Goal: Task Accomplishment & Management: Use online tool/utility

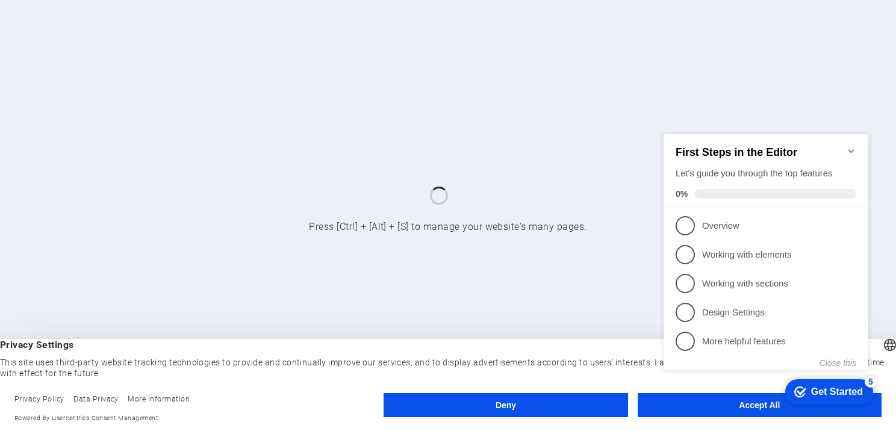
click div "checkmark Get Started 5 First Steps in the Editor Let's guide you through the t…"
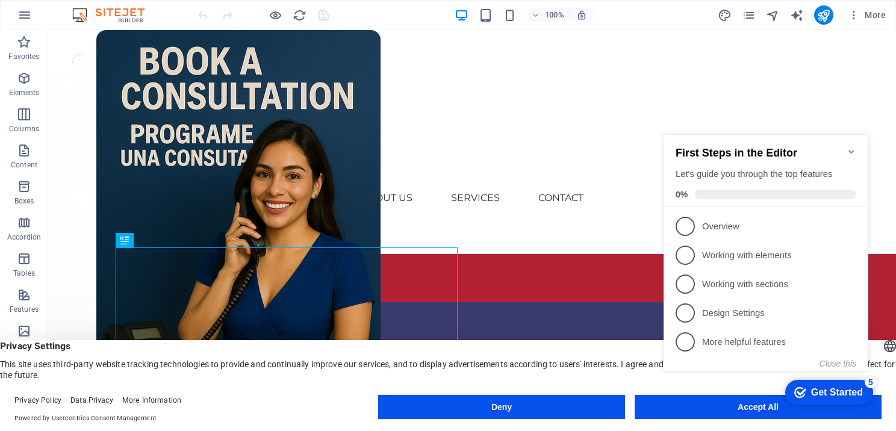
click div "checkmark Get Started 5 First Steps in the Editor Let's guide you through the t…"
click at [856, 142] on div "First Steps in the Editor Let's guide you through the top features 0%" at bounding box center [766, 171] width 205 height 72
click at [850, 147] on icon "Minimize checklist" at bounding box center [852, 152] width 10 height 10
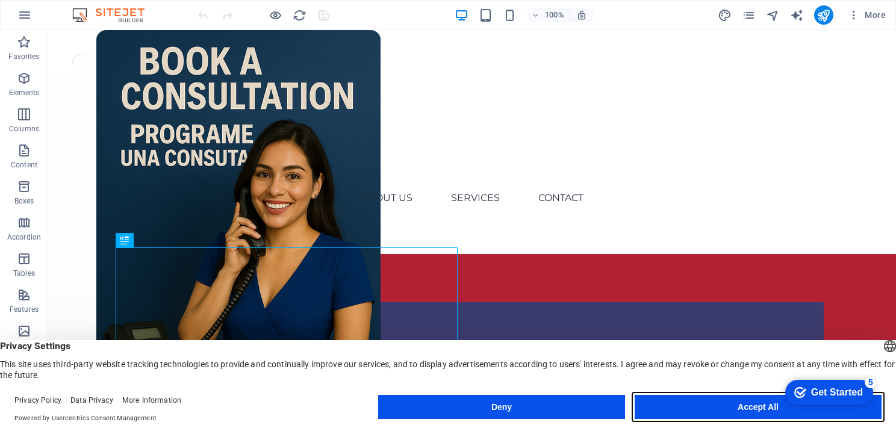
click at [749, 410] on button "Accept All" at bounding box center [758, 407] width 247 height 24
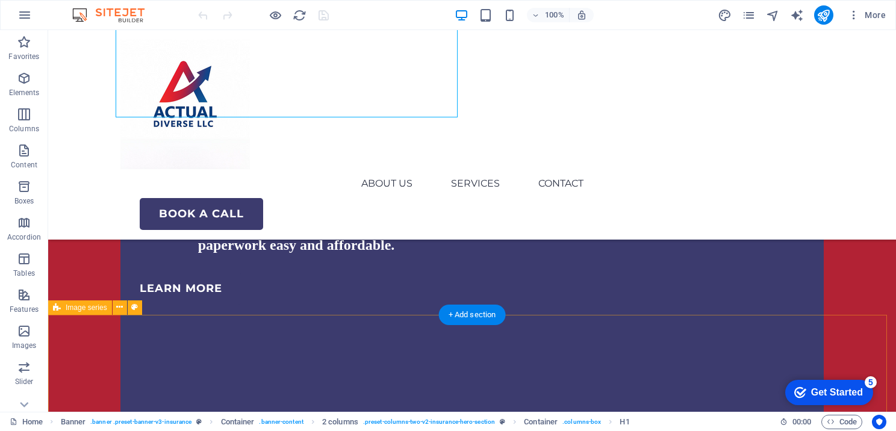
scroll to position [241, 0]
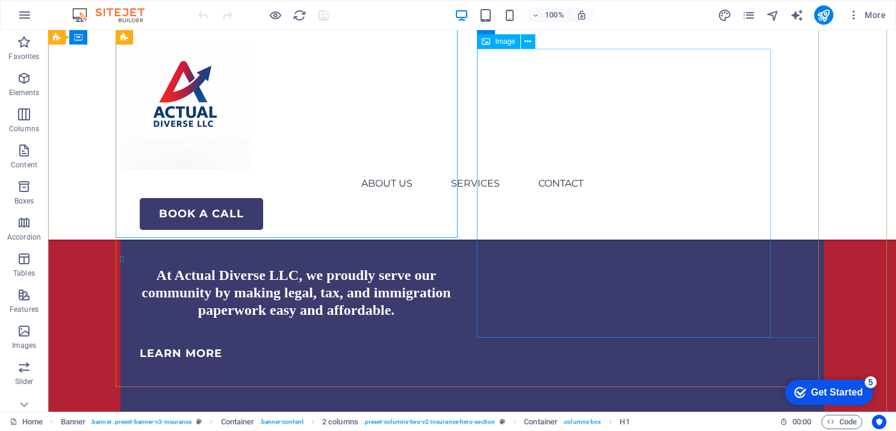
click at [728, 171] on figure at bounding box center [448, 4] width 800 height 334
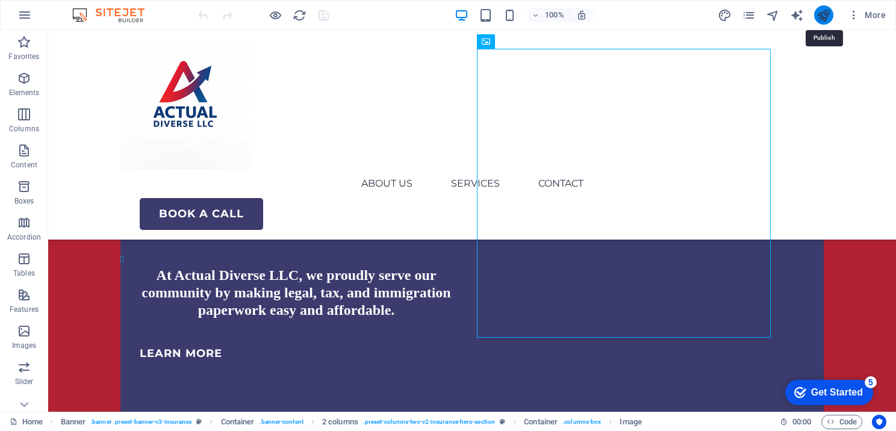
click at [826, 17] on icon "publish" at bounding box center [824, 15] width 14 height 14
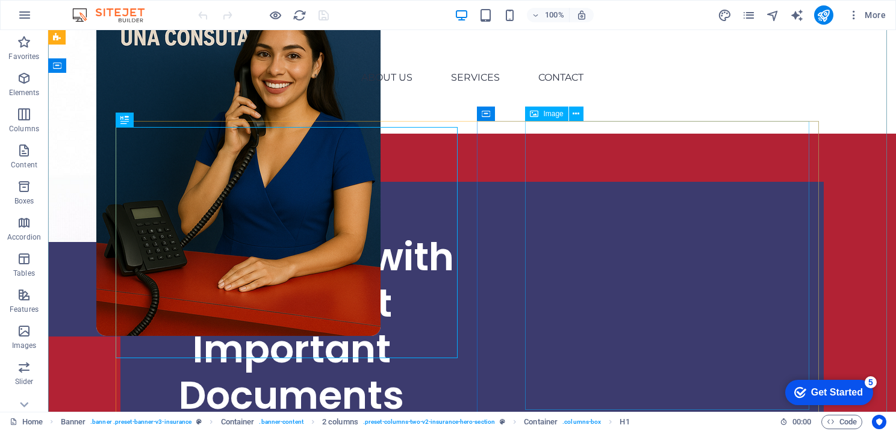
scroll to position [120, 0]
click at [547, 118] on div "Image" at bounding box center [546, 114] width 43 height 14
select select "px"
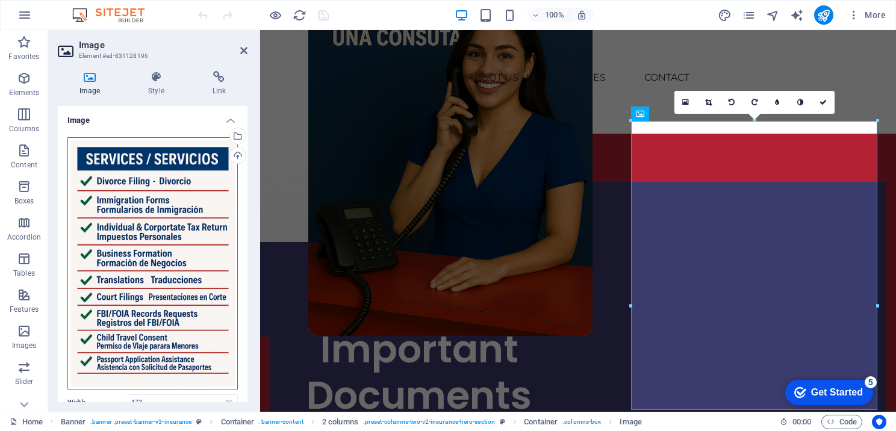
click at [159, 206] on div "Drag files here, click to choose files or select files from Files or our free s…" at bounding box center [152, 263] width 170 height 253
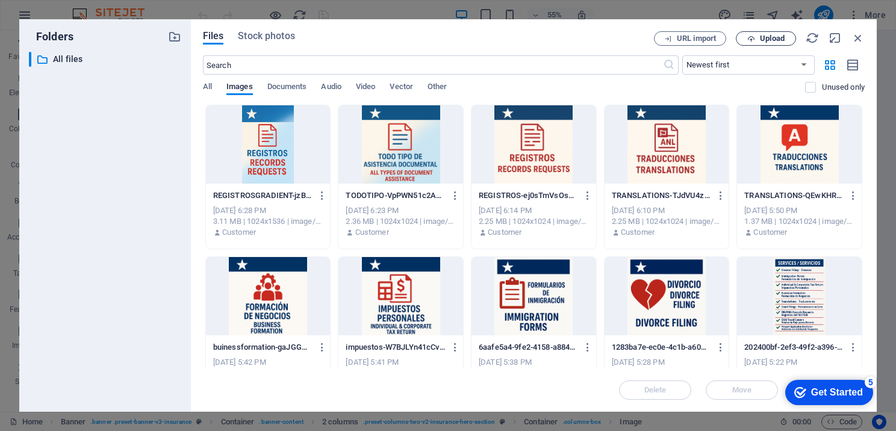
click at [771, 37] on span "Upload" at bounding box center [772, 38] width 25 height 7
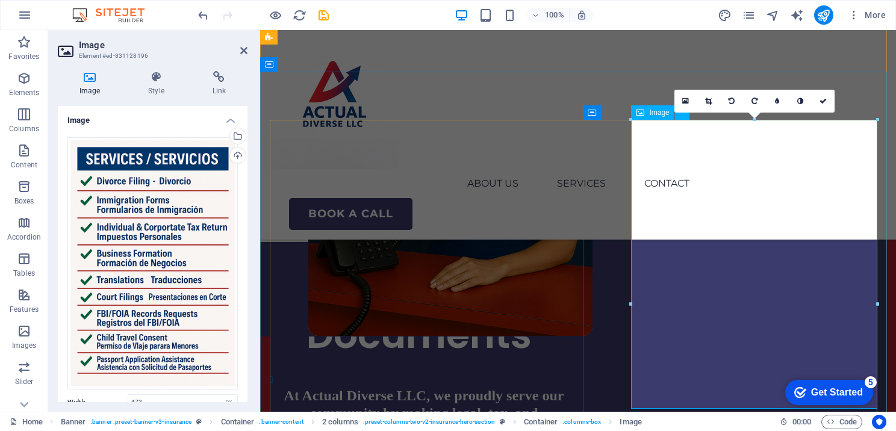
scroll to position [241, 0]
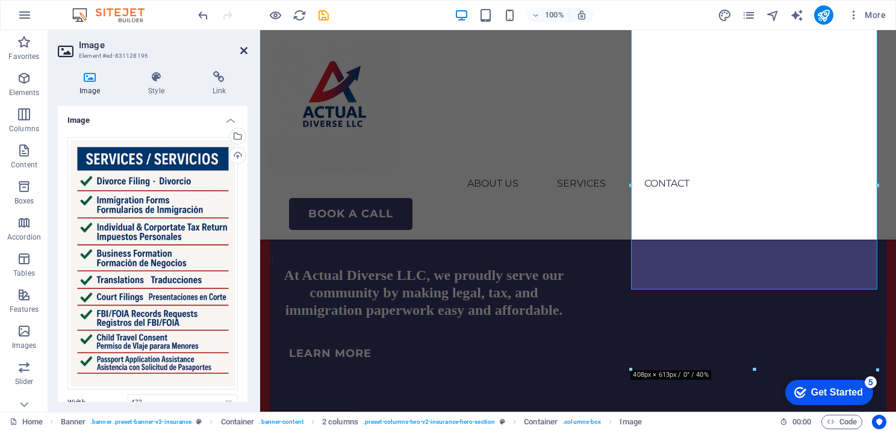
drag, startPoint x: 241, startPoint y: 55, endPoint x: 193, endPoint y: 23, distance: 57.5
click at [241, 54] on icon at bounding box center [243, 51] width 7 height 10
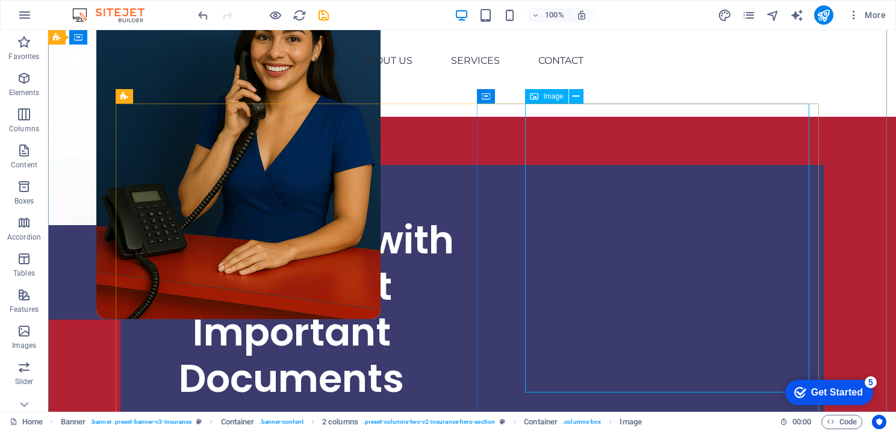
scroll to position [120, 0]
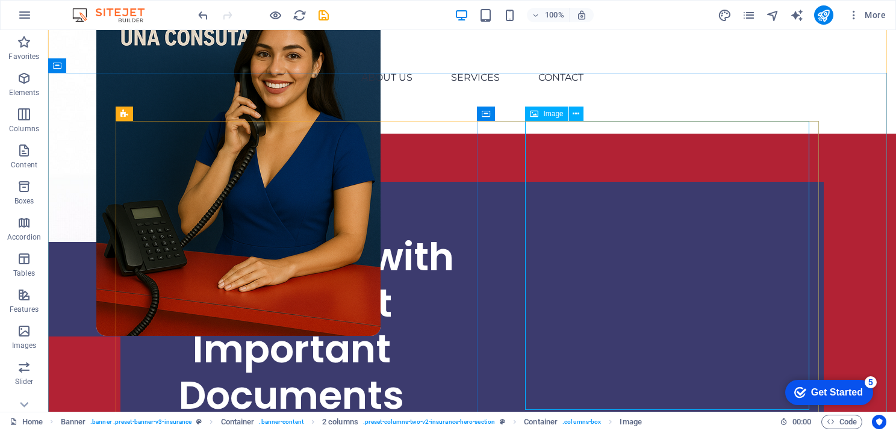
click at [547, 118] on div "Image" at bounding box center [546, 114] width 43 height 14
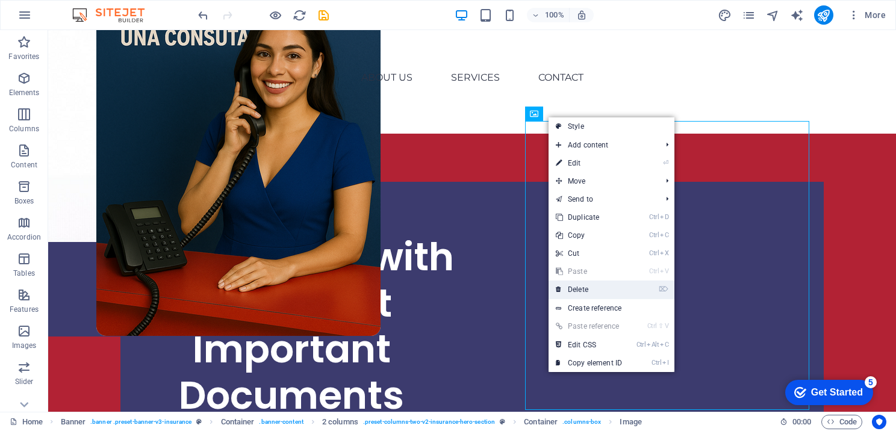
click at [572, 287] on link "⌦ Delete" at bounding box center [589, 290] width 81 height 18
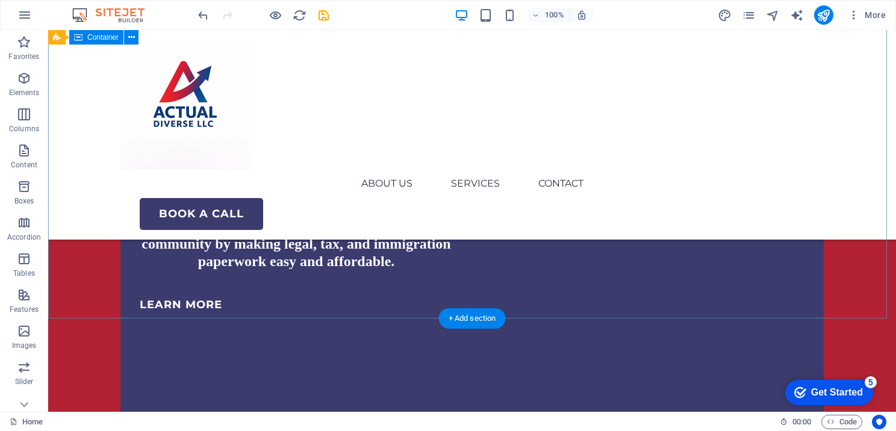
scroll to position [241, 0]
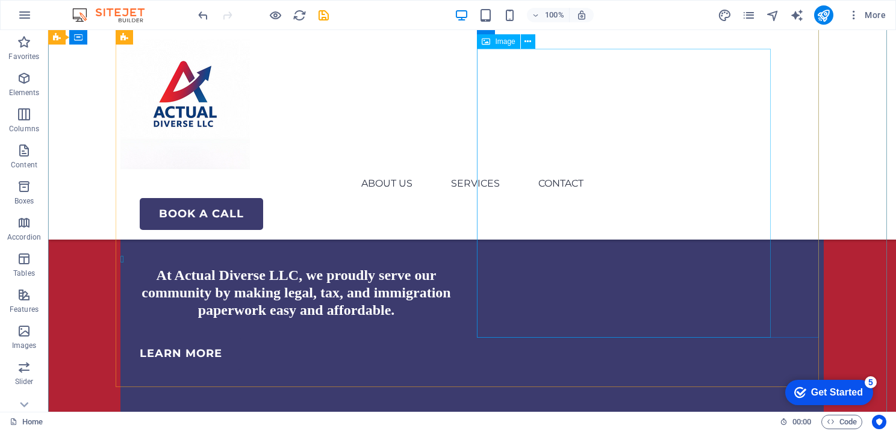
click at [572, 171] on figure at bounding box center [448, 4] width 800 height 334
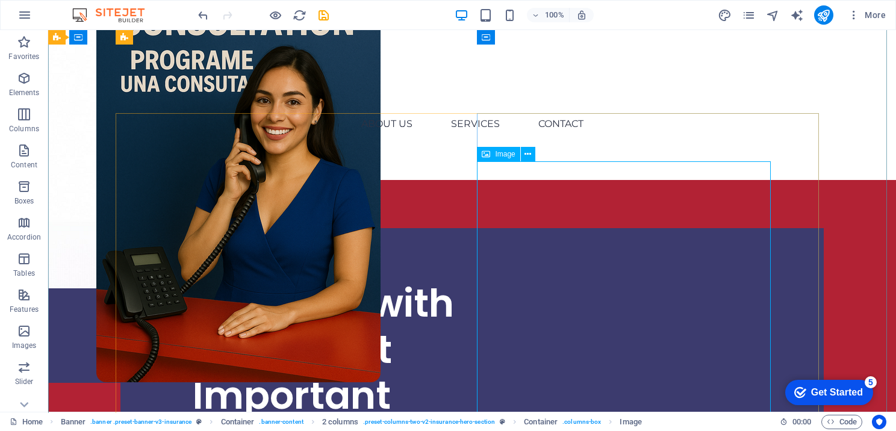
scroll to position [60, 0]
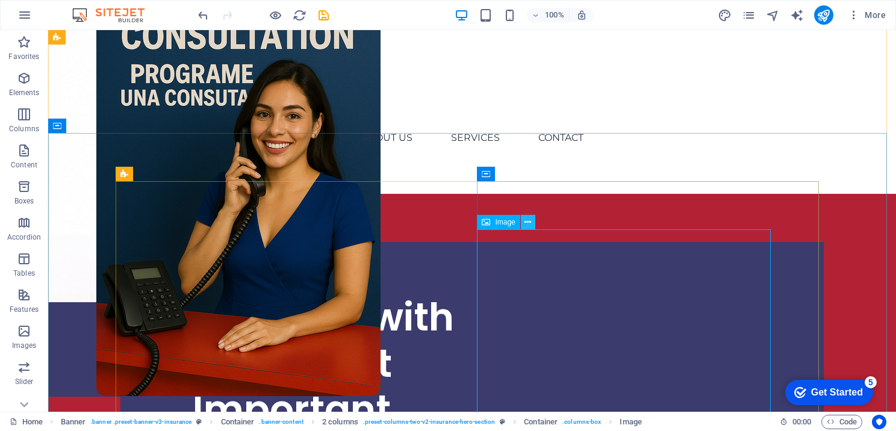
click at [526, 220] on icon at bounding box center [528, 222] width 7 height 13
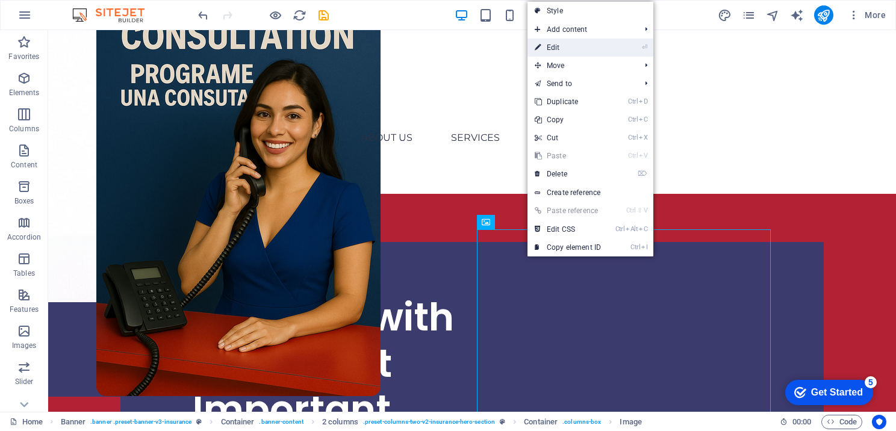
click at [554, 52] on link "⏎ Edit" at bounding box center [568, 48] width 81 height 18
select select "px"
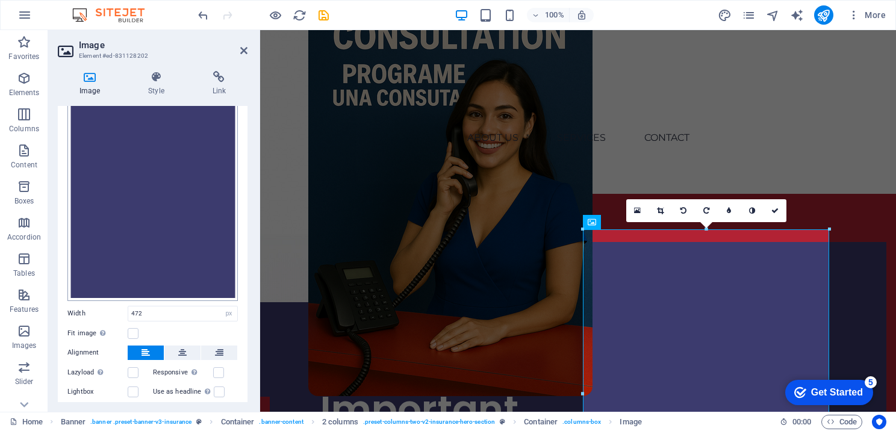
scroll to position [112, 0]
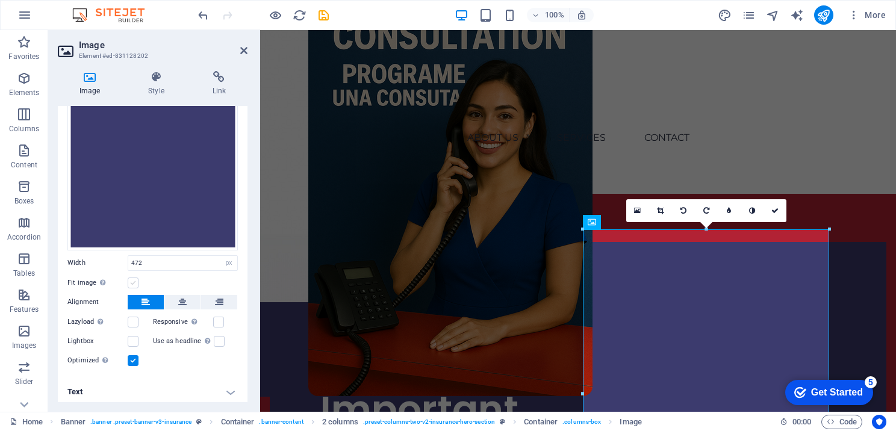
click at [135, 278] on label at bounding box center [133, 283] width 11 height 11
click at [0, 0] on input "Fit image Automatically fit image to a fixed width and height" at bounding box center [0, 0] width 0 height 0
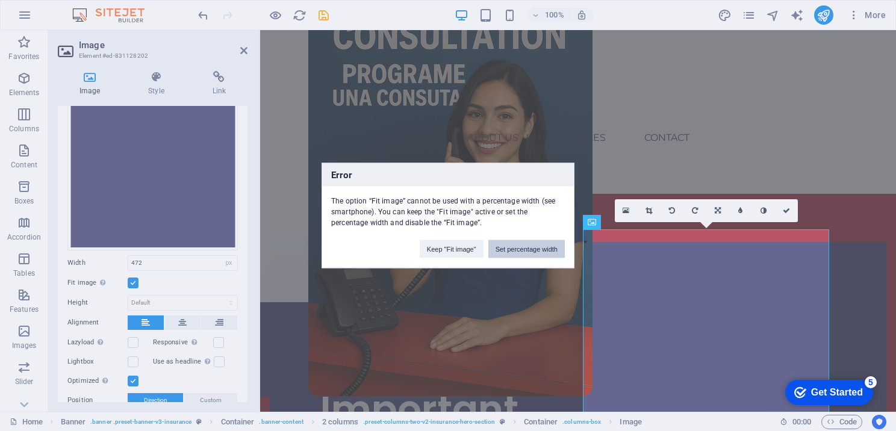
click at [522, 243] on button "Set percentage width" at bounding box center [526, 249] width 76 height 18
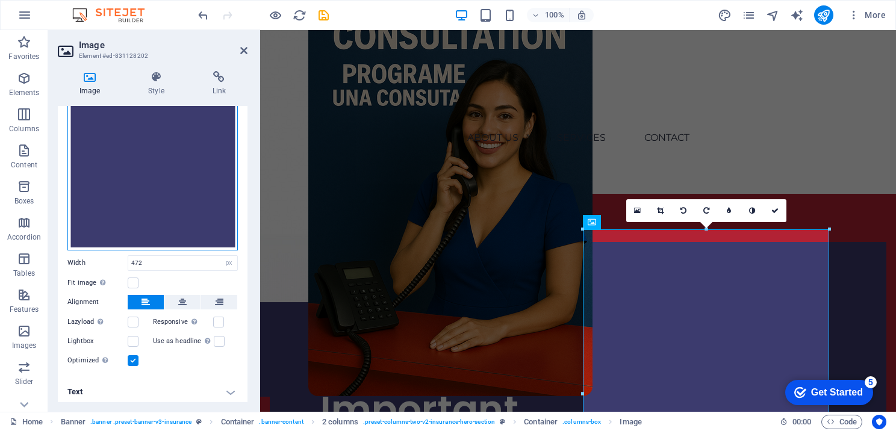
click at [183, 207] on div "Drag files here, click to choose files or select files from Files or our free s…" at bounding box center [152, 137] width 170 height 225
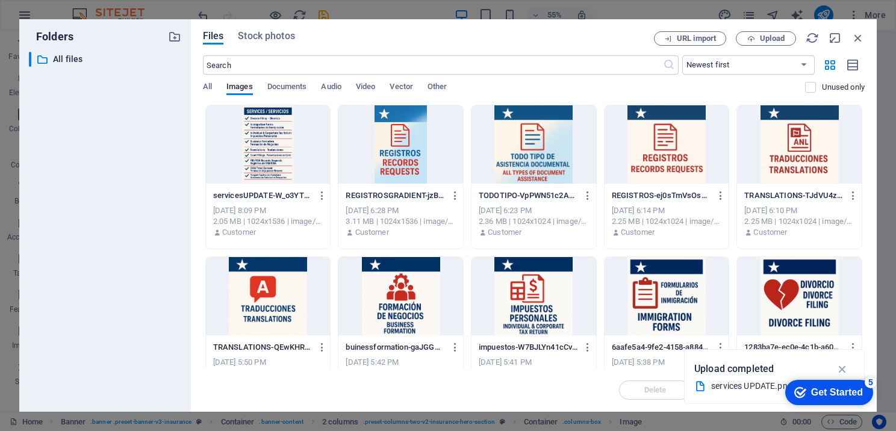
click at [278, 171] on div at bounding box center [268, 144] width 125 height 78
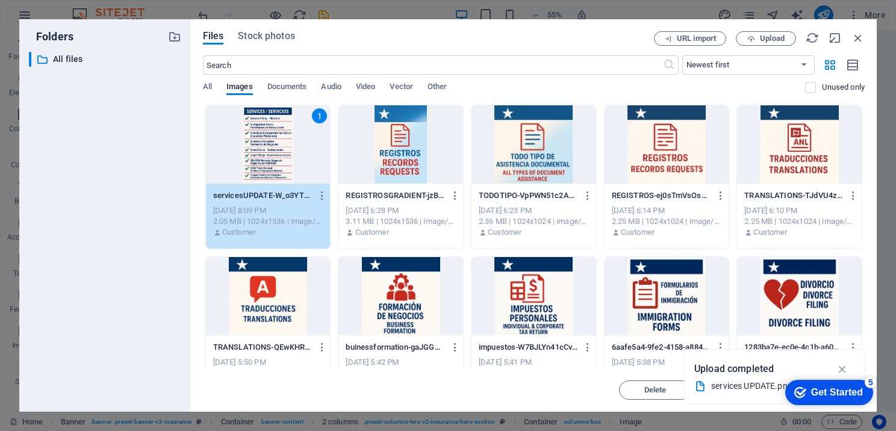
click at [278, 171] on div "1" at bounding box center [268, 144] width 125 height 78
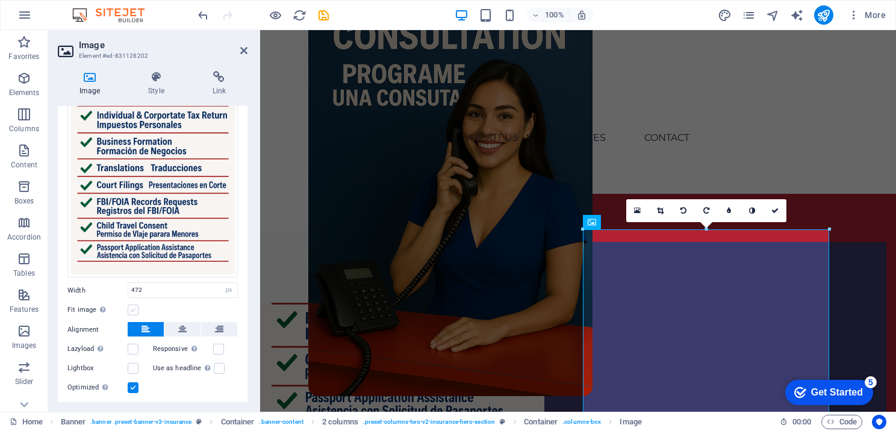
click at [134, 307] on label at bounding box center [133, 310] width 11 height 11
click at [0, 0] on input "Fit image Automatically fit image to a fixed width and height" at bounding box center [0, 0] width 0 height 0
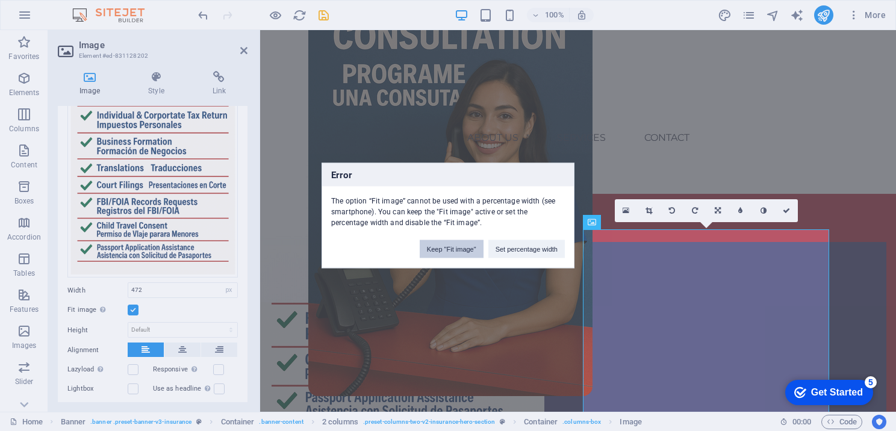
click at [453, 251] on button "Keep "Fit image"" at bounding box center [452, 249] width 64 height 18
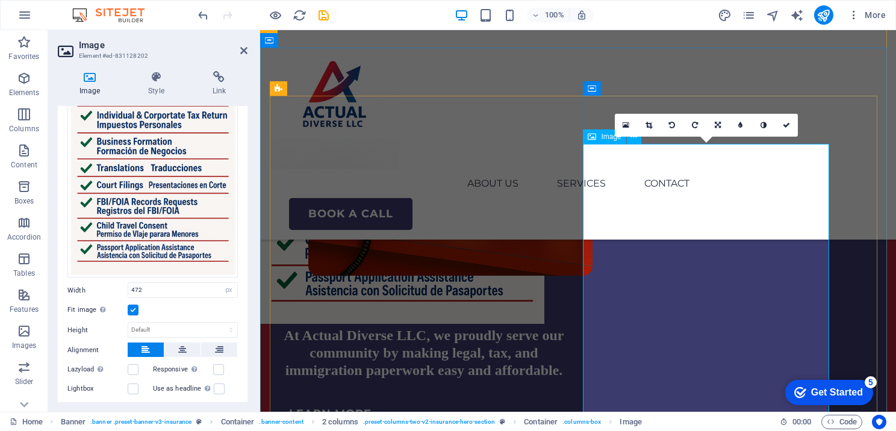
scroll to position [241, 0]
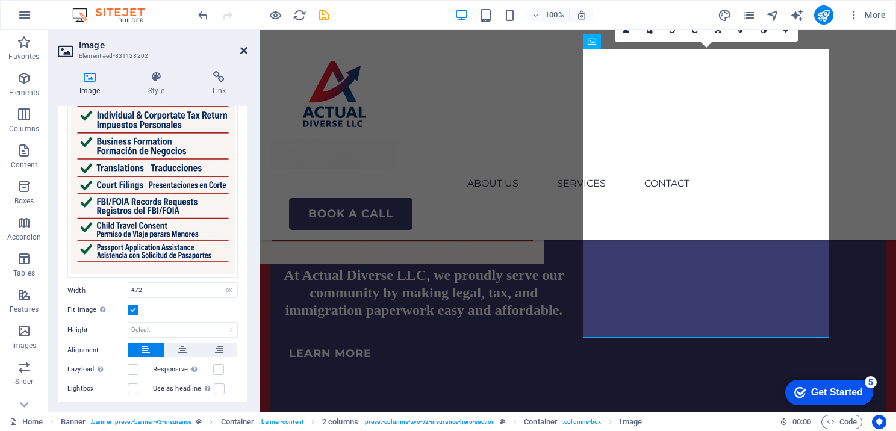
click at [244, 52] on icon at bounding box center [243, 51] width 7 height 10
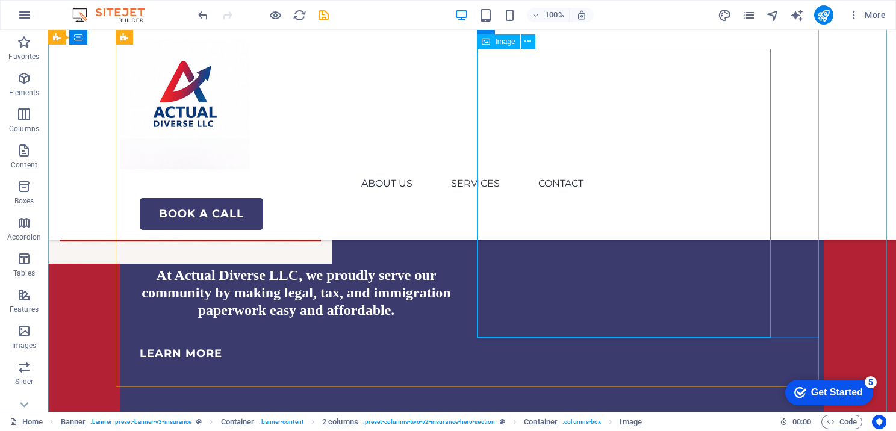
click at [723, 171] on figure at bounding box center [448, 4] width 800 height 334
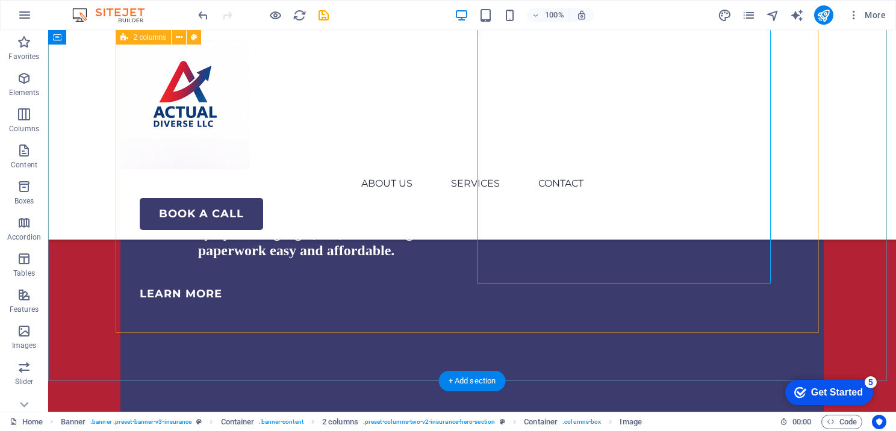
scroll to position [301, 0]
click at [620, 285] on div "Helping You with Life’s Most Important Documents At Actual Diverse LLC, we prou…" at bounding box center [471, 298] width 703 height 716
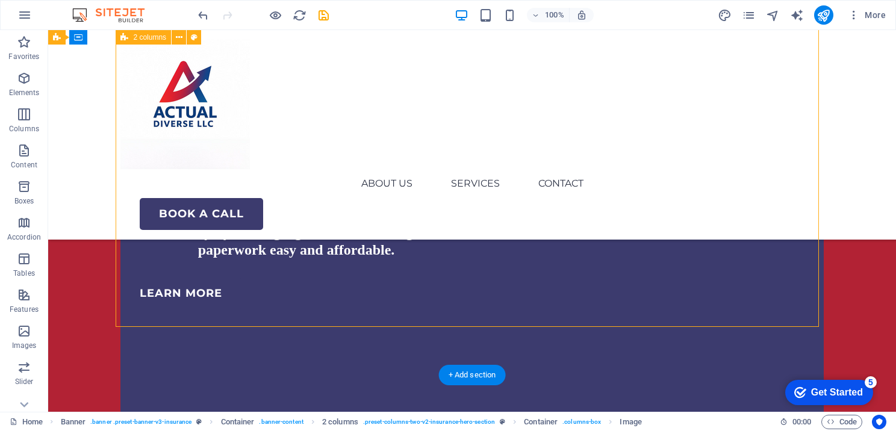
click at [620, 285] on div "Helping You with Life’s Most Important Documents At Actual Diverse LLC, we prou…" at bounding box center [471, 298] width 703 height 716
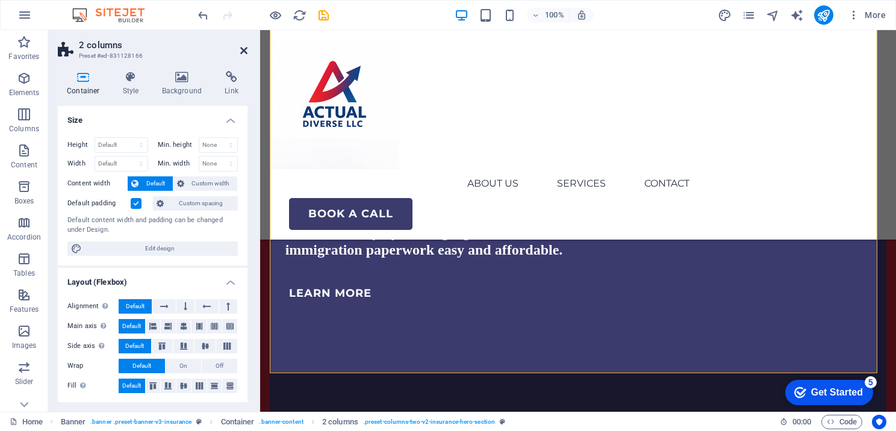
click at [240, 48] on icon at bounding box center [243, 51] width 7 height 10
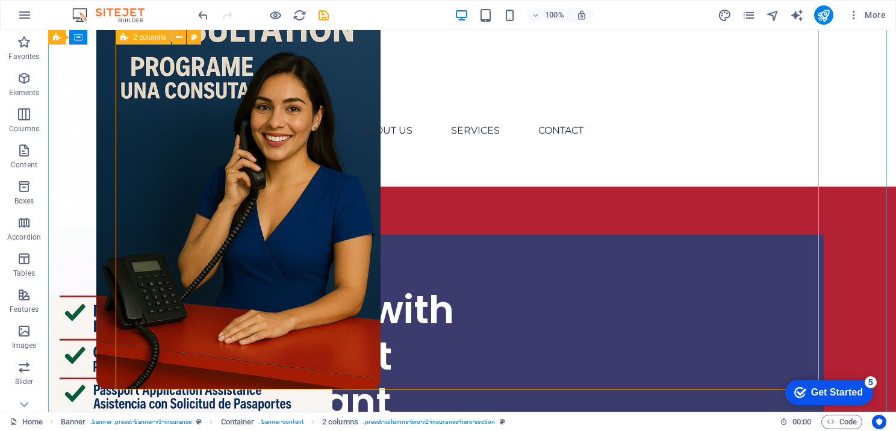
scroll to position [60, 0]
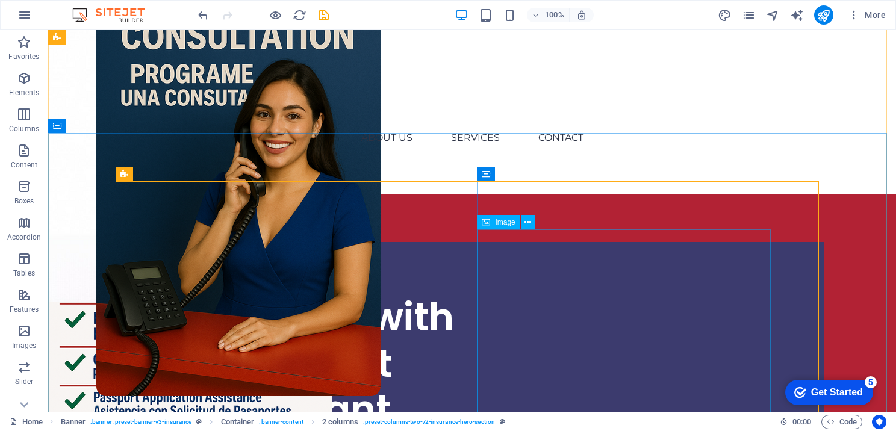
click at [503, 226] on div "Image" at bounding box center [498, 222] width 43 height 14
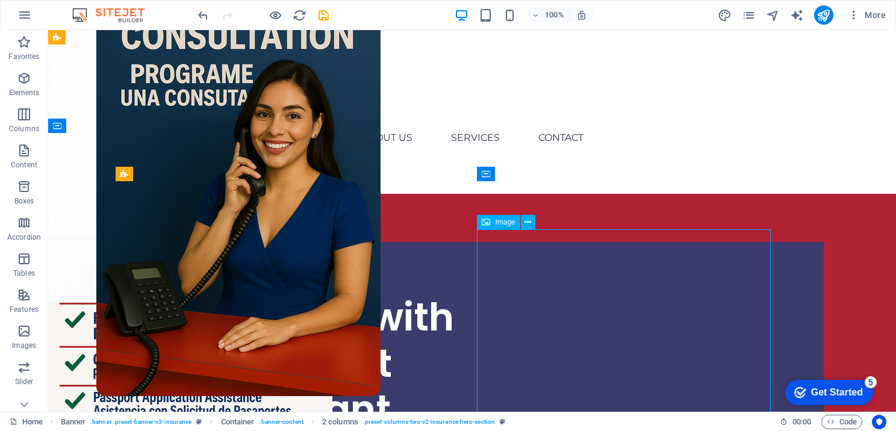
click at [503, 226] on div "Image" at bounding box center [498, 222] width 43 height 14
select select "px"
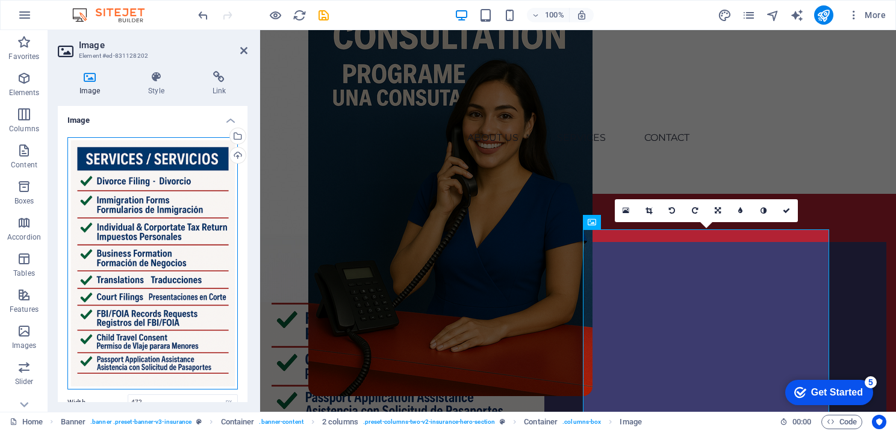
click at [196, 207] on div "Drag files here, click to choose files or select files from Files or our free s…" at bounding box center [152, 263] width 170 height 253
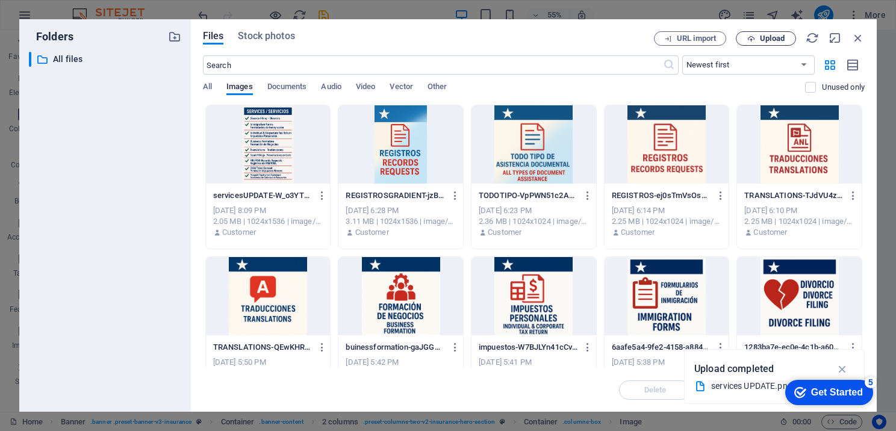
click at [777, 38] on span "Upload" at bounding box center [772, 38] width 25 height 7
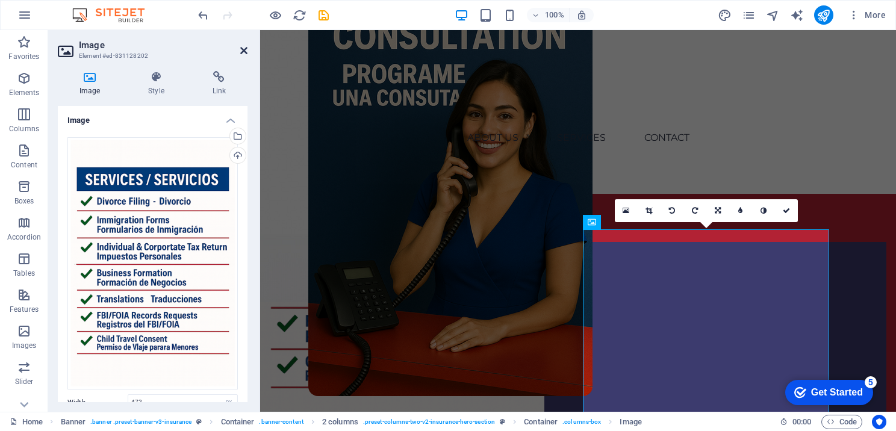
click at [244, 46] on icon at bounding box center [243, 51] width 7 height 10
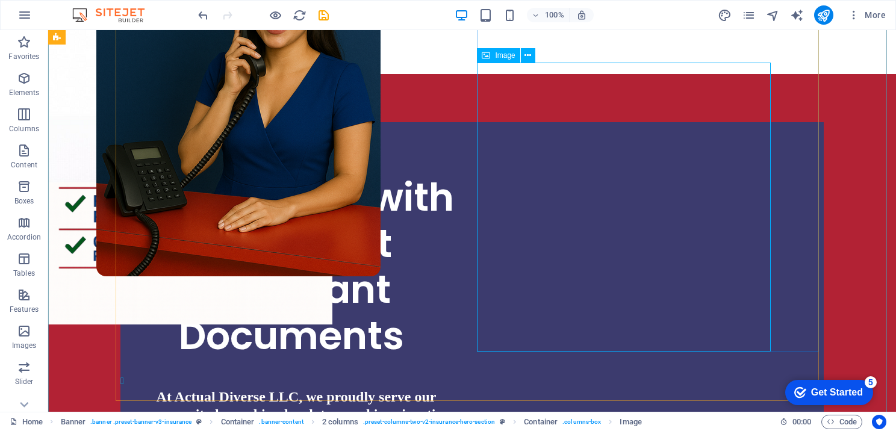
scroll to position [241, 0]
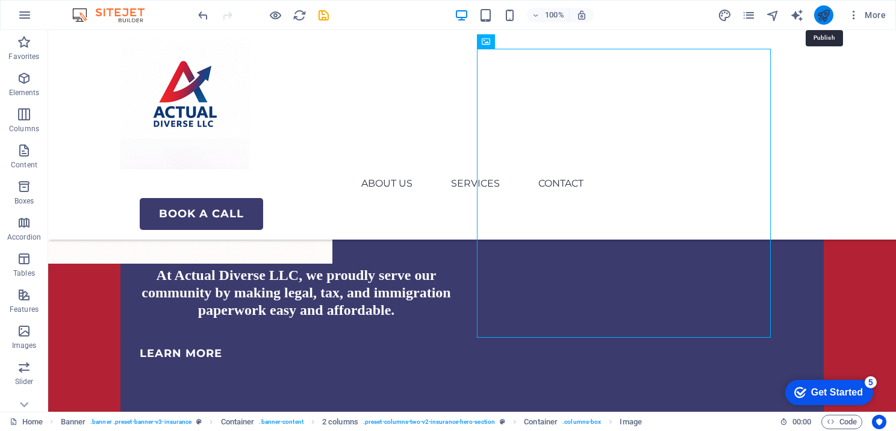
click at [826, 11] on icon "publish" at bounding box center [824, 15] width 14 height 14
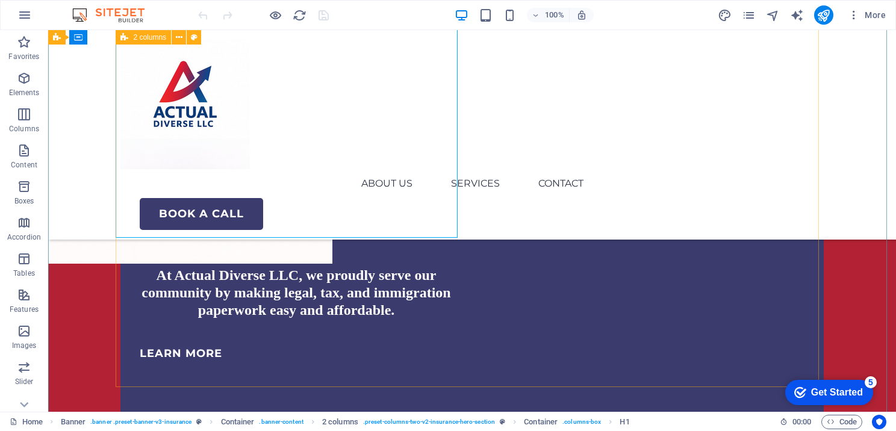
scroll to position [60, 0]
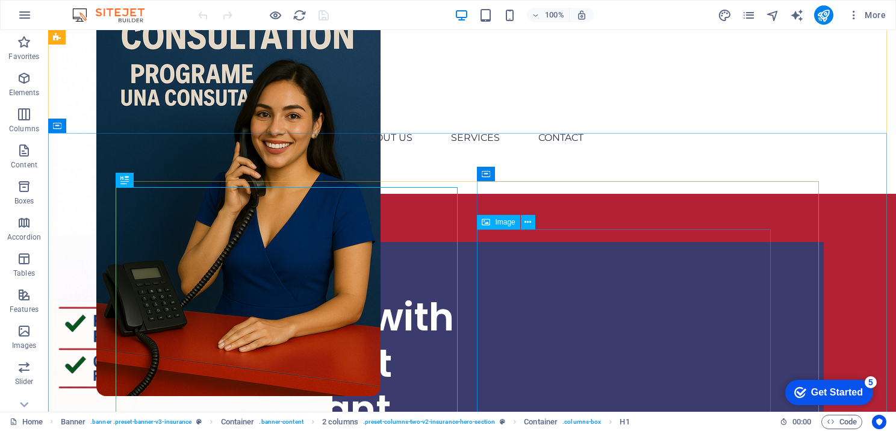
click at [503, 219] on span "Image" at bounding box center [505, 222] width 20 height 7
select select "px"
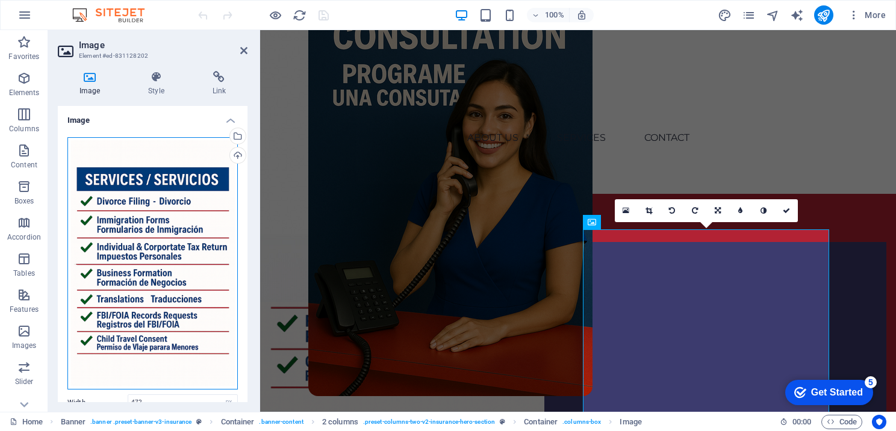
drag, startPoint x: 183, startPoint y: 181, endPoint x: 152, endPoint y: 176, distance: 31.8
click at [152, 176] on div "Drag files here, click to choose files or select files from Files or our free s…" at bounding box center [152, 263] width 170 height 253
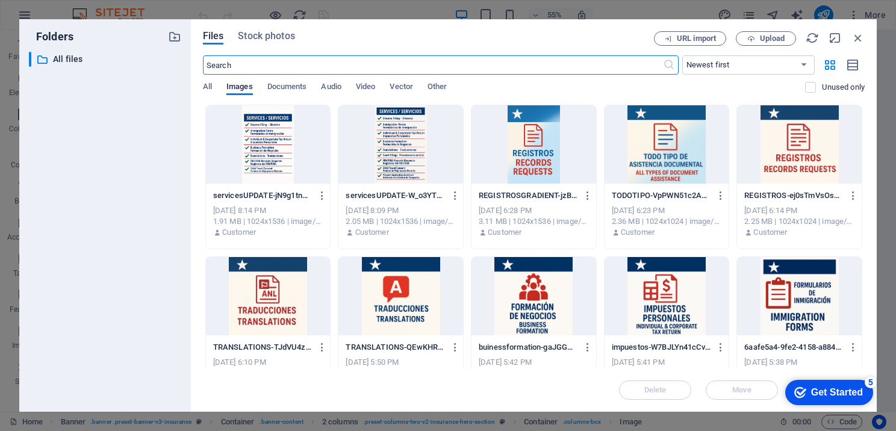
click at [279, 157] on div at bounding box center [268, 144] width 125 height 78
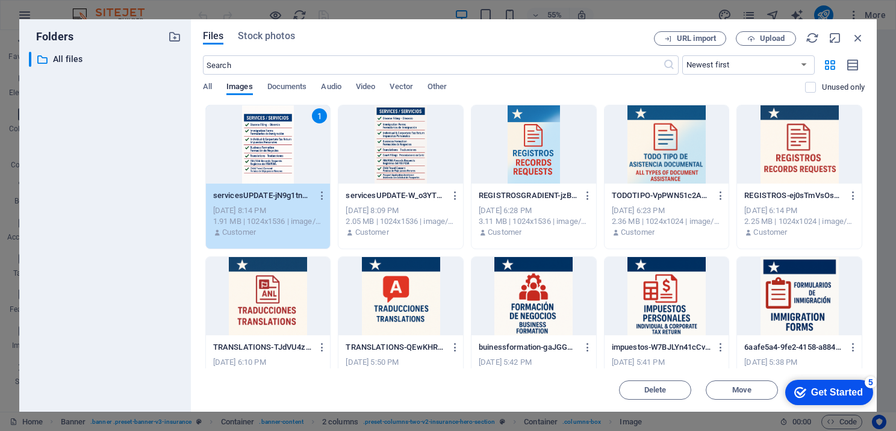
click at [279, 157] on div "1" at bounding box center [268, 144] width 125 height 78
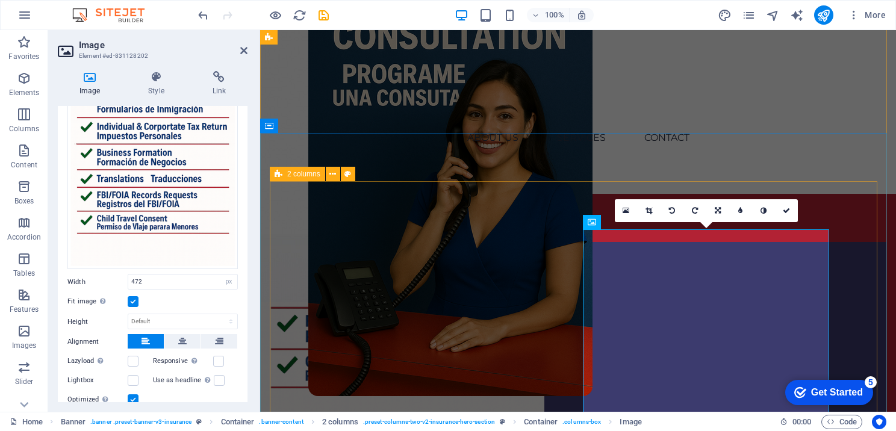
scroll to position [181, 0]
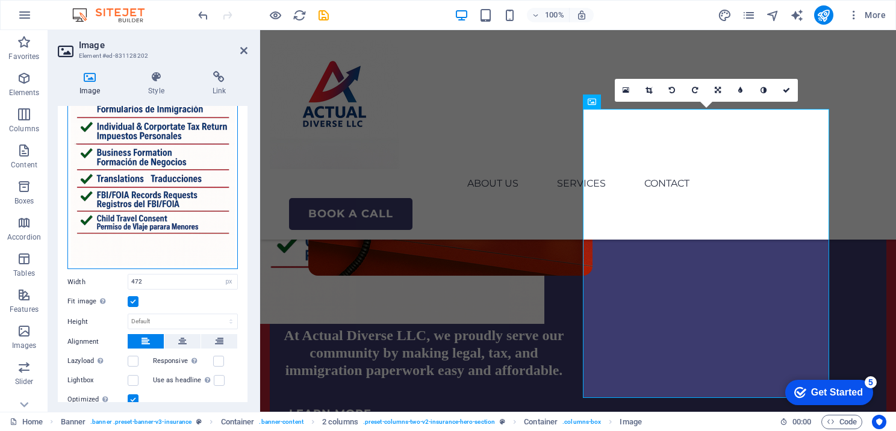
click at [192, 209] on div "Drag files here, click to choose files or select files from Files or our free s…" at bounding box center [152, 143] width 170 height 253
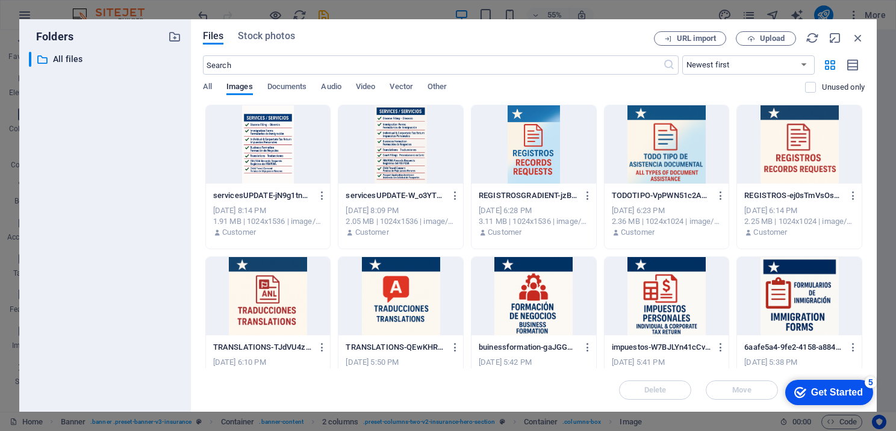
click at [258, 142] on div at bounding box center [268, 144] width 125 height 78
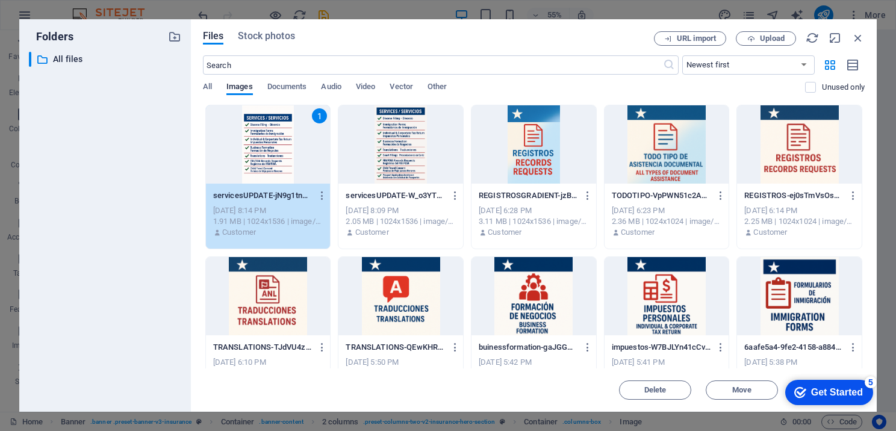
click at [258, 142] on div "1" at bounding box center [268, 144] width 125 height 78
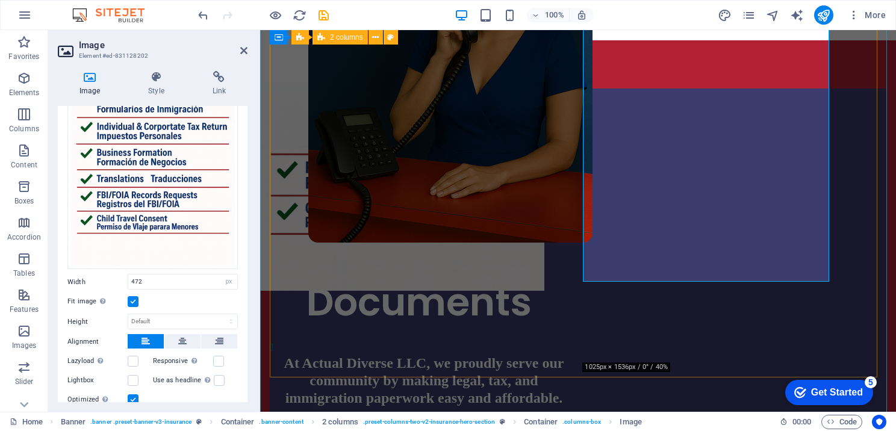
scroll to position [120, 0]
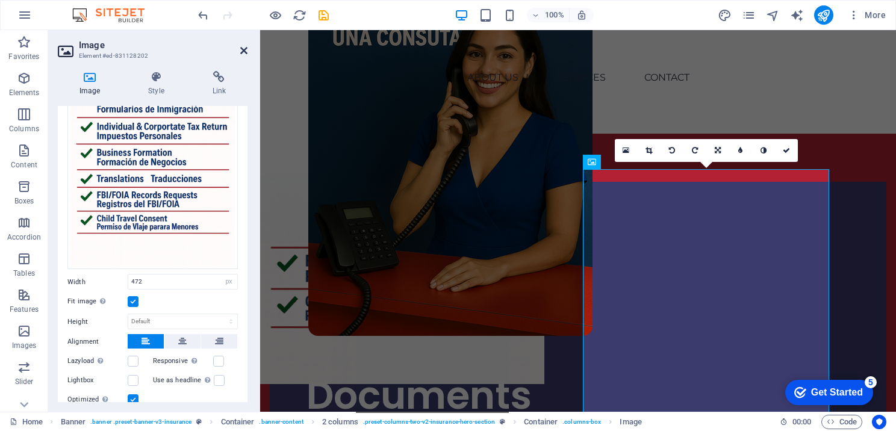
click at [243, 53] on icon at bounding box center [243, 51] width 7 height 10
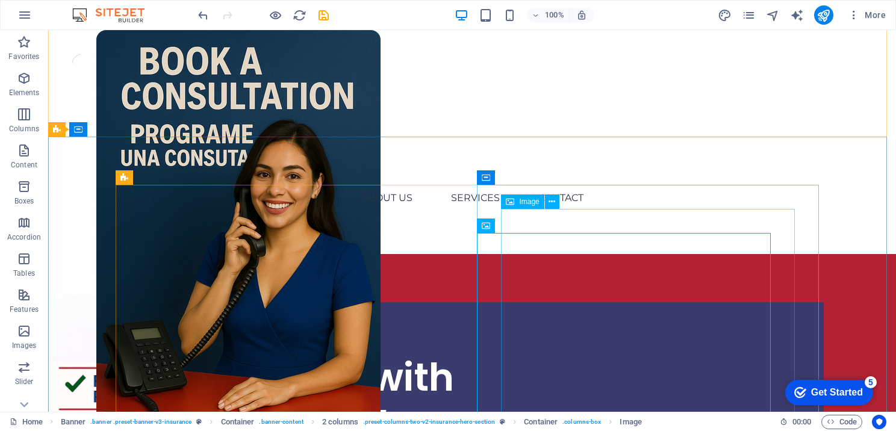
scroll to position [0, 0]
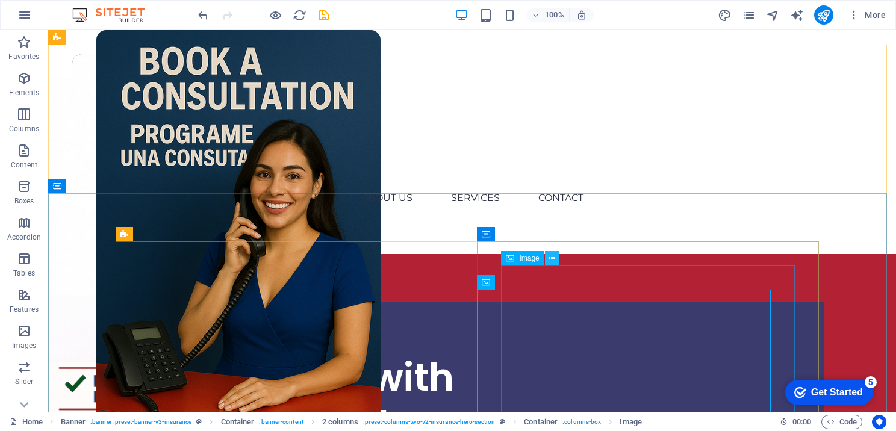
click at [549, 260] on icon at bounding box center [552, 258] width 7 height 13
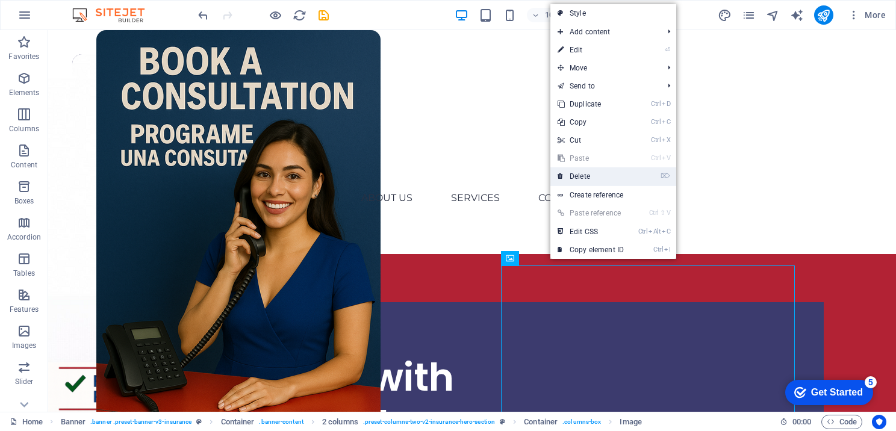
click at [573, 181] on link "⌦ Delete" at bounding box center [590, 176] width 81 height 18
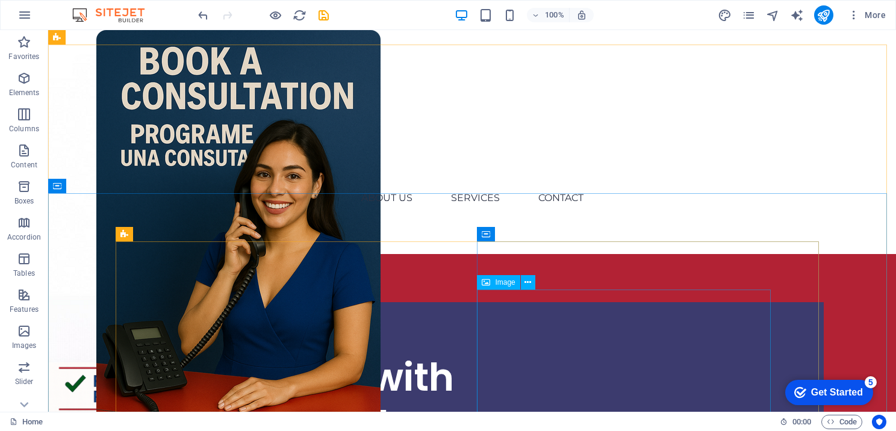
click at [502, 282] on span "Image" at bounding box center [505, 282] width 20 height 7
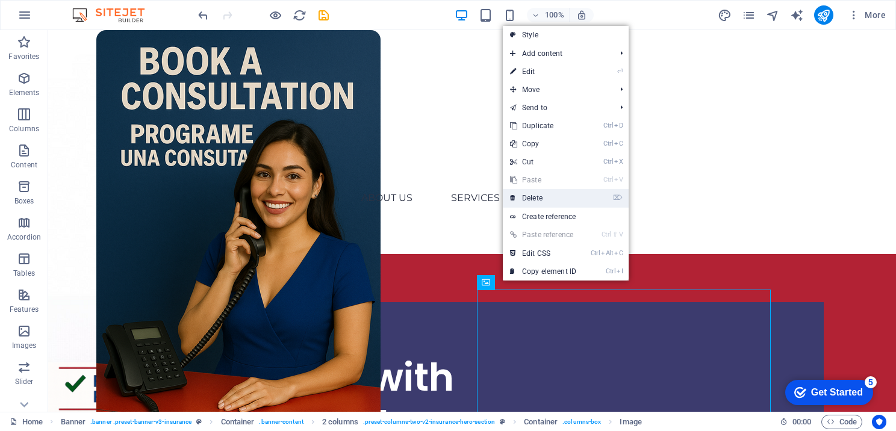
click at [547, 204] on link "⌦ Delete" at bounding box center [543, 198] width 81 height 18
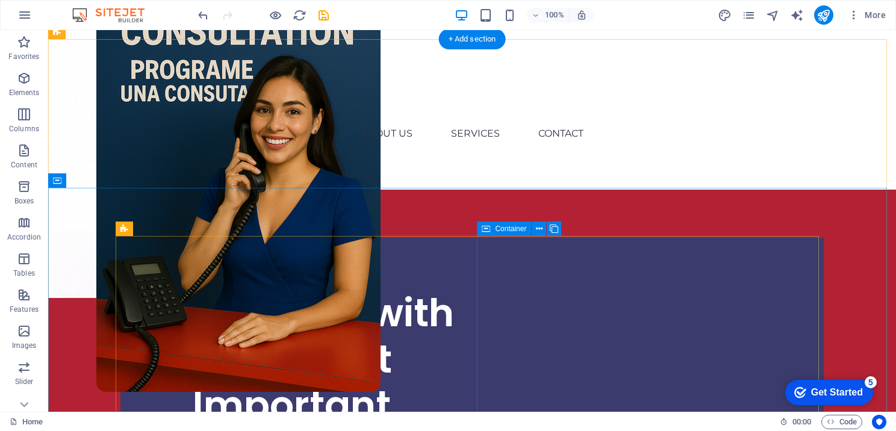
scroll to position [120, 0]
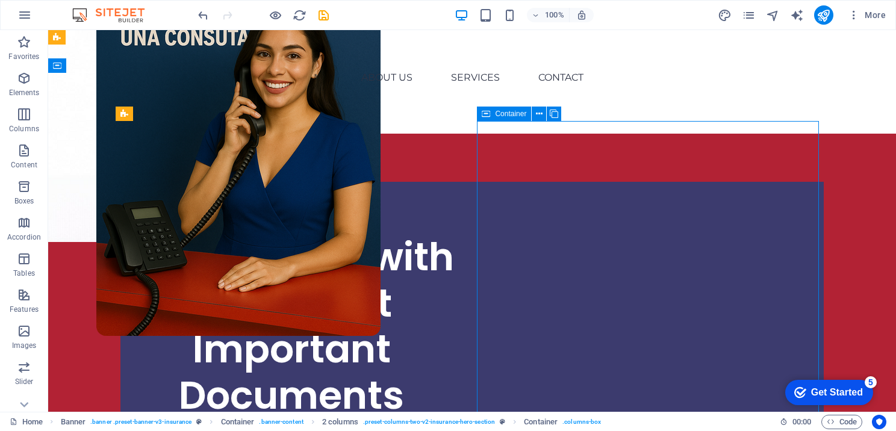
select select "px"
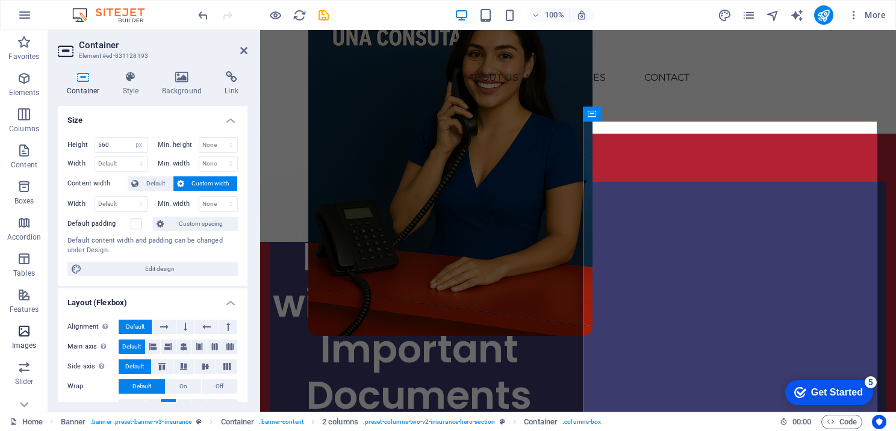
click at [20, 325] on icon "button" at bounding box center [24, 331] width 14 height 14
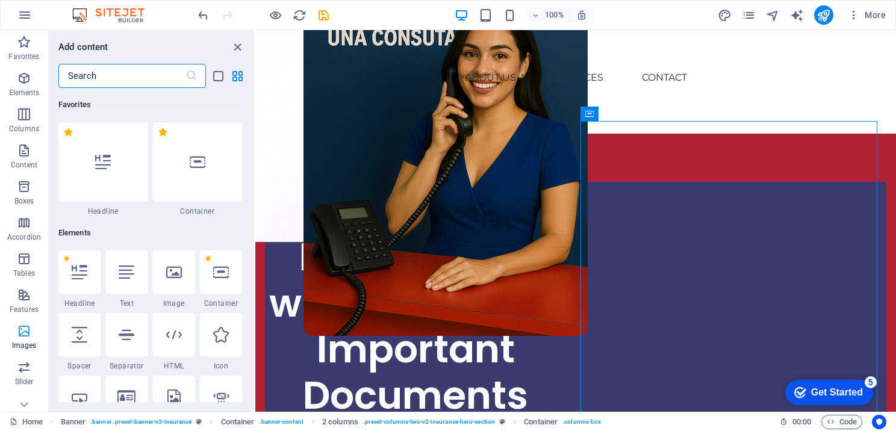
click at [22, 335] on icon "button" at bounding box center [24, 331] width 14 height 14
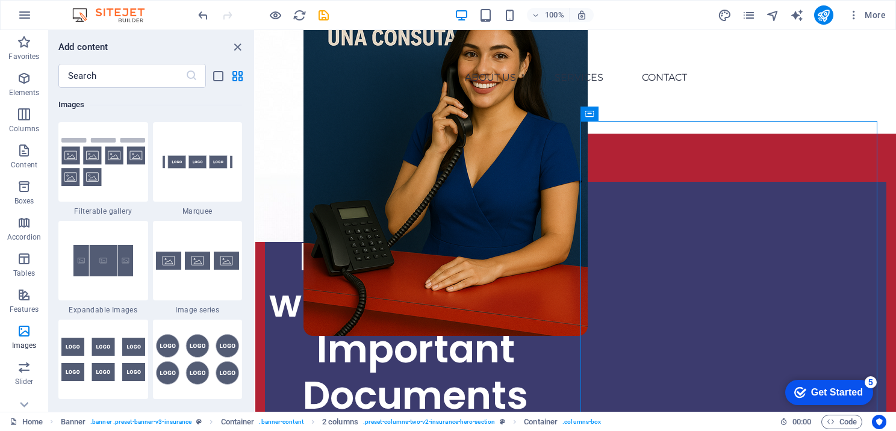
scroll to position [6468, 0]
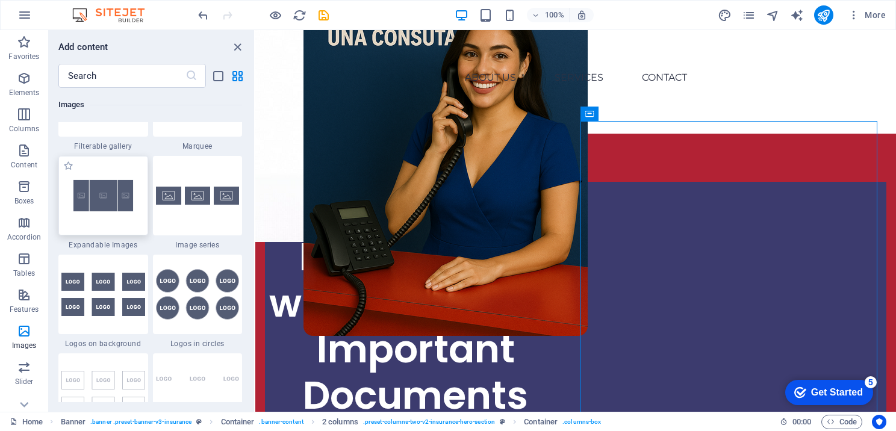
click at [120, 180] on img at bounding box center [103, 195] width 84 height 55
click at [255, 180] on div "Drag here to replace the existing content. Press “Ctrl” if you want to create a…" at bounding box center [575, 221] width 641 height 382
click at [255, 184] on div "Drag here to replace the existing content. Press “Ctrl” if you want to create a…" at bounding box center [575, 221] width 641 height 382
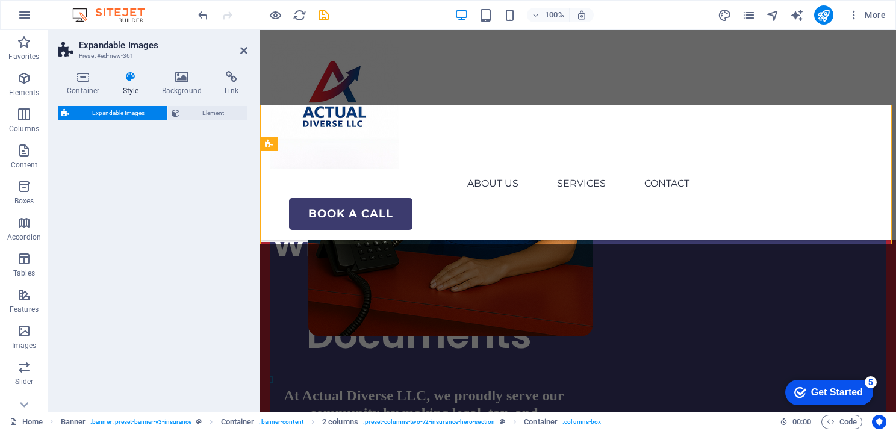
click at [111, 200] on div "Expandable Images Element" at bounding box center [153, 254] width 190 height 296
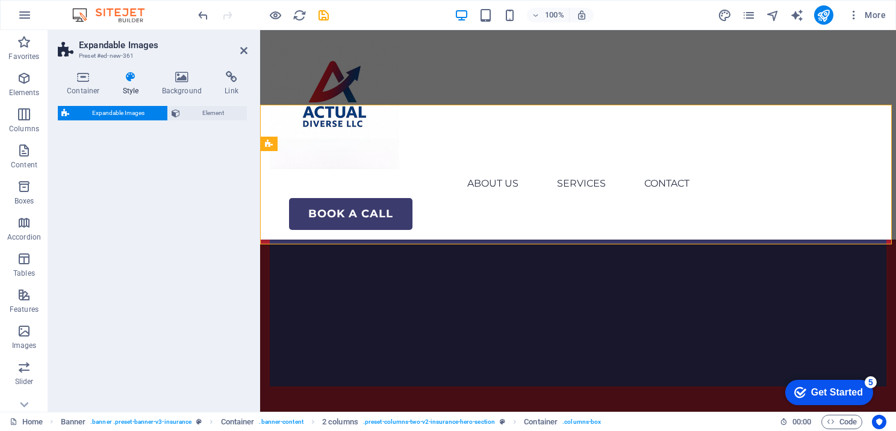
select select "rem"
select select "px"
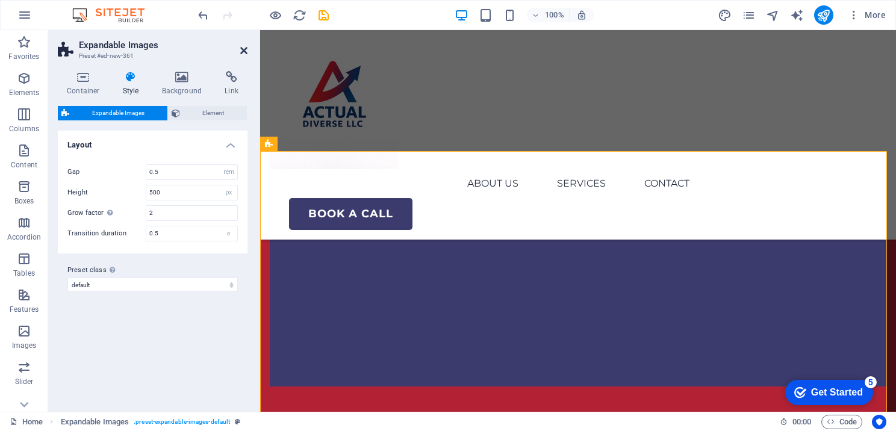
click at [246, 51] on icon at bounding box center [243, 51] width 7 height 10
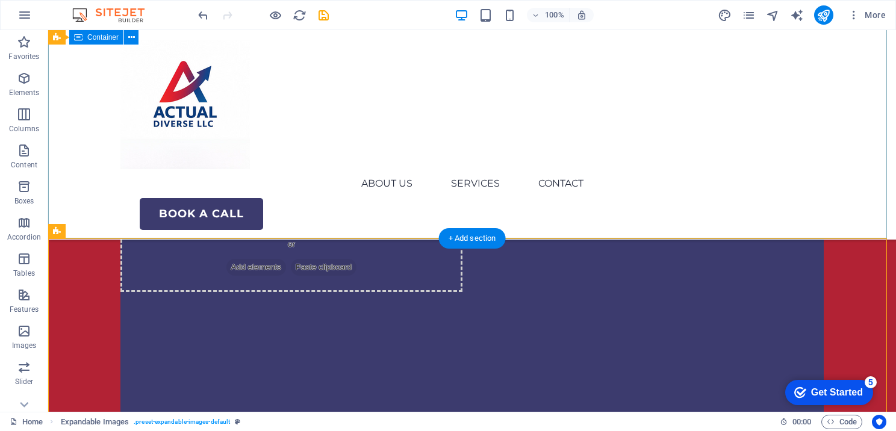
scroll to position [405, 0]
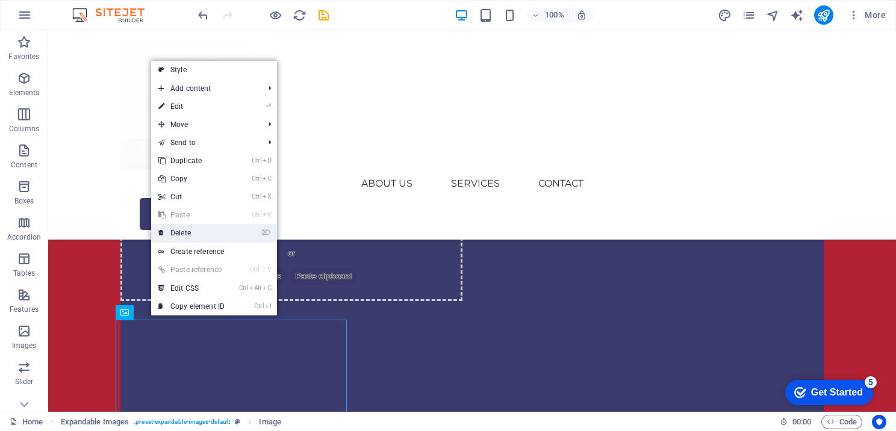
click at [189, 229] on link "⌦ Delete" at bounding box center [191, 233] width 81 height 18
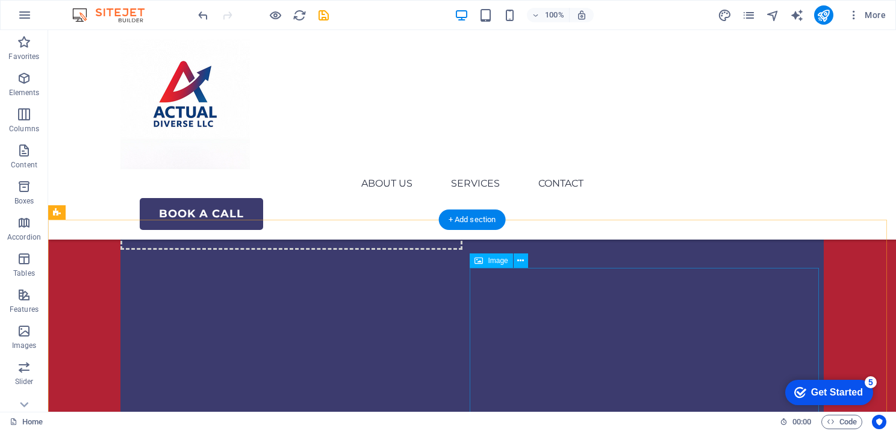
scroll to position [525, 0]
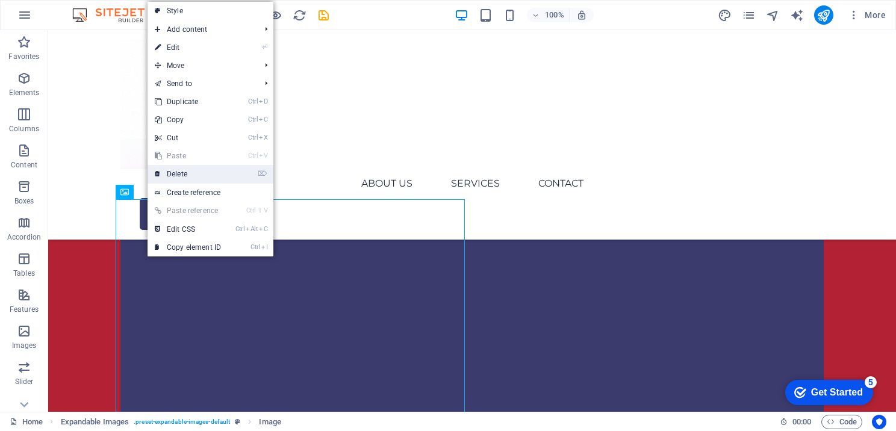
click at [164, 170] on link "⌦ Delete" at bounding box center [188, 174] width 81 height 18
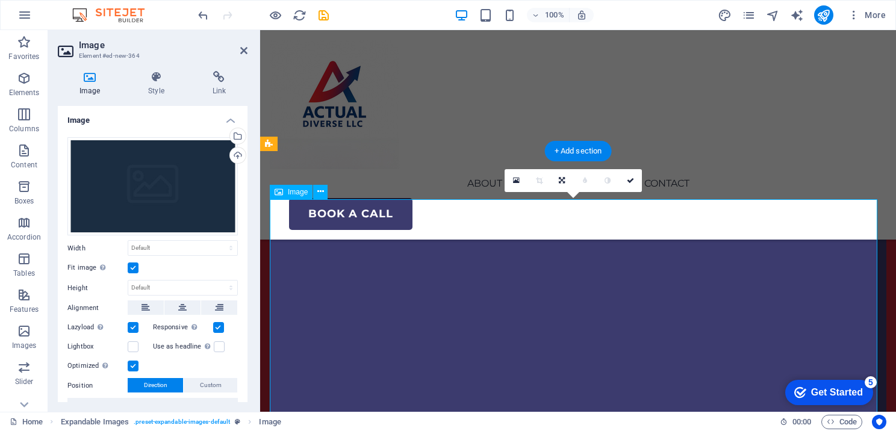
scroll to position [571, 0]
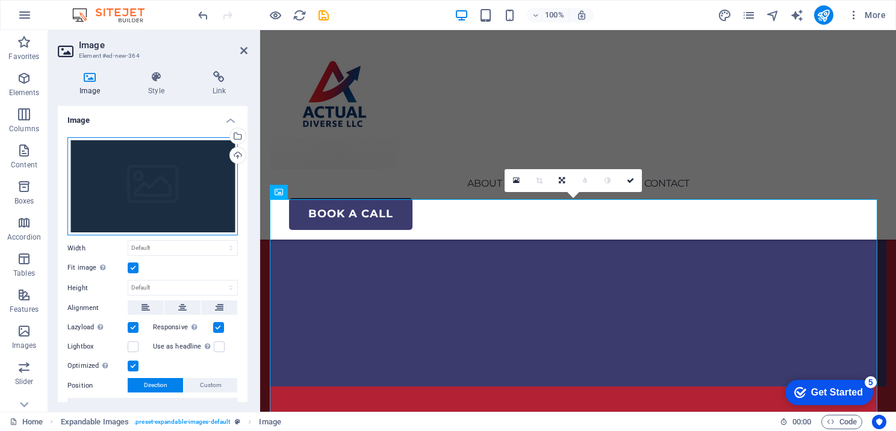
click at [196, 215] on div "Drag files here, click to choose files or select files from Files or our free s…" at bounding box center [152, 186] width 170 height 99
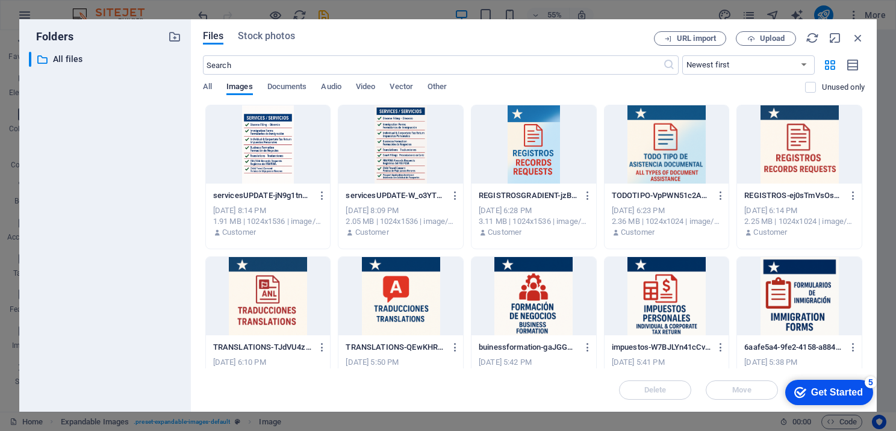
click at [267, 148] on div at bounding box center [268, 144] width 125 height 78
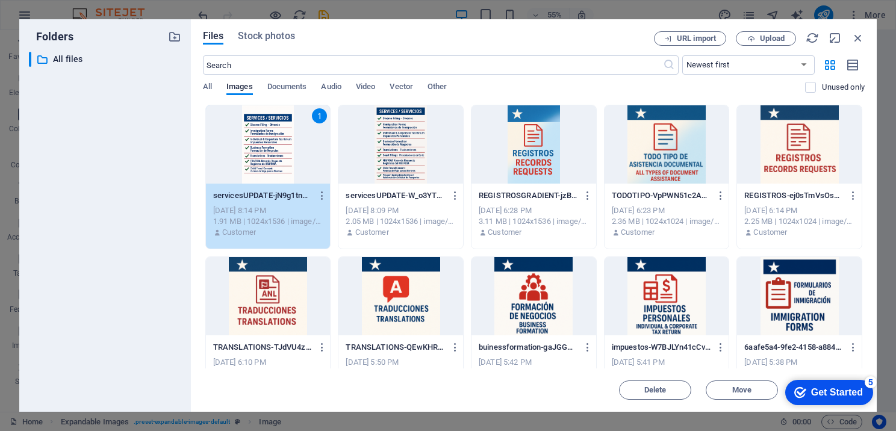
click at [267, 148] on div "1" at bounding box center [268, 144] width 125 height 78
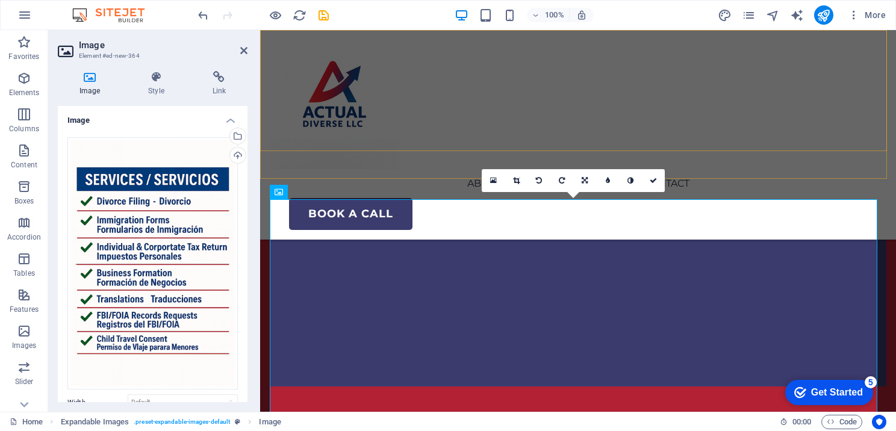
click at [267, 148] on div "ABOUT US SERVICES CONTACT BOOK A CALL" at bounding box center [578, 135] width 636 height 210
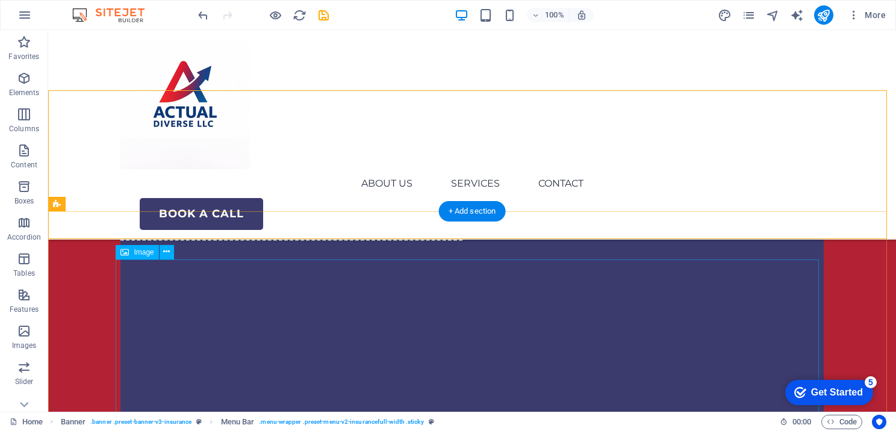
scroll to position [405, 0]
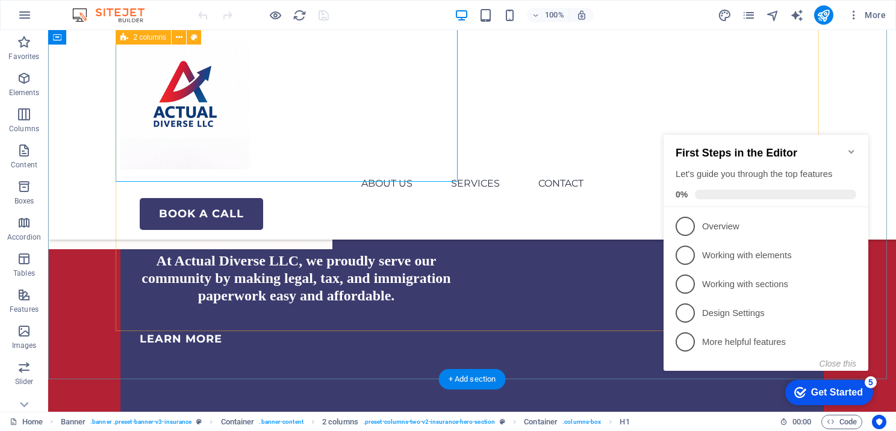
scroll to position [241, 0]
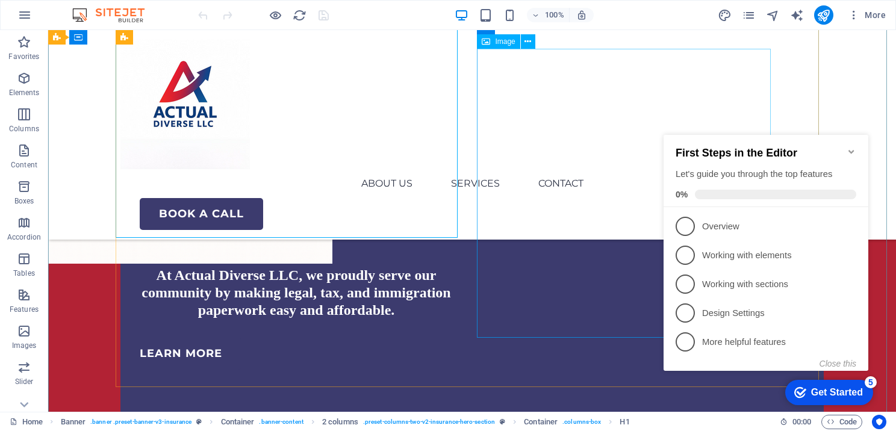
click at [532, 171] on figure at bounding box center [448, 4] width 800 height 334
click at [544, 171] on figure at bounding box center [448, 4] width 800 height 334
select select "px"
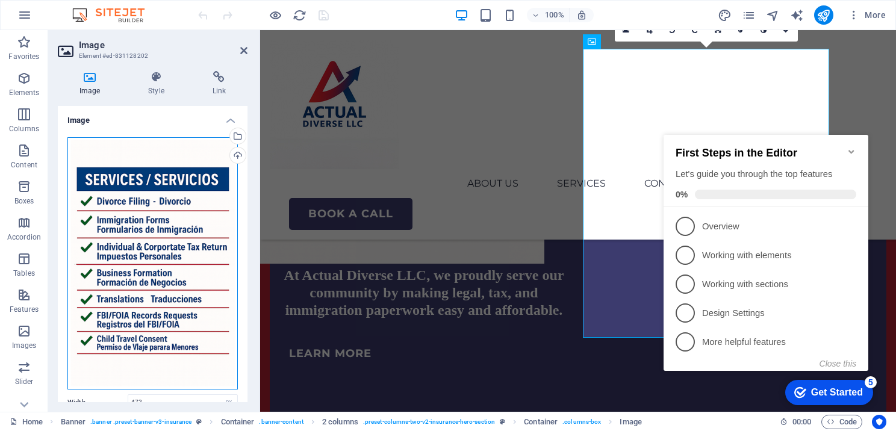
drag, startPoint x: 125, startPoint y: 255, endPoint x: 108, endPoint y: 185, distance: 71.9
click at [108, 185] on div "Drag files here, click to choose files or select files from Files or our free s…" at bounding box center [152, 263] width 170 height 253
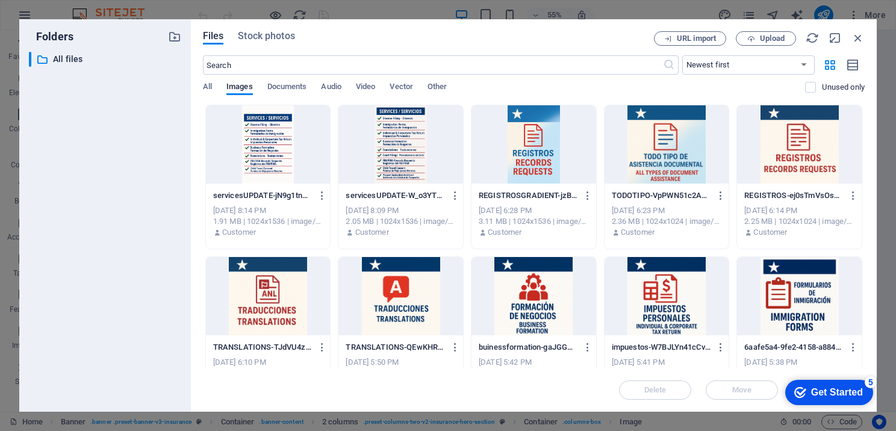
drag, startPoint x: 108, startPoint y: 185, endPoint x: 237, endPoint y: 138, distance: 137.4
click at [237, 138] on div at bounding box center [268, 144] width 125 height 78
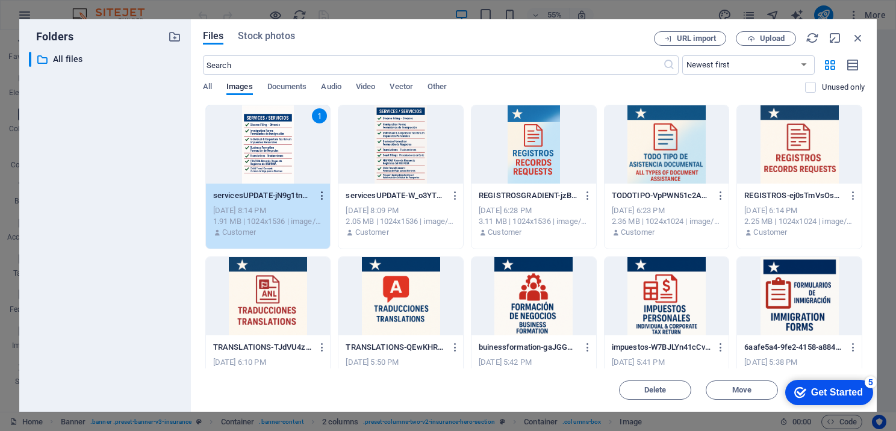
click at [325, 199] on icon "button" at bounding box center [322, 195] width 11 height 11
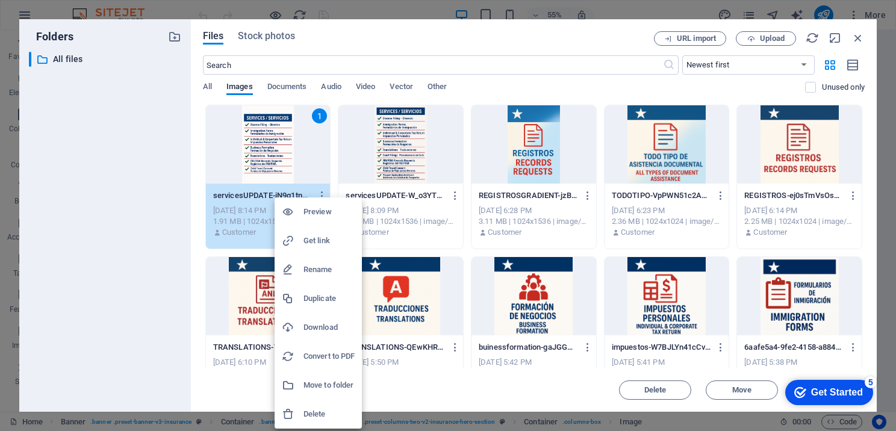
click at [243, 182] on div at bounding box center [448, 215] width 896 height 431
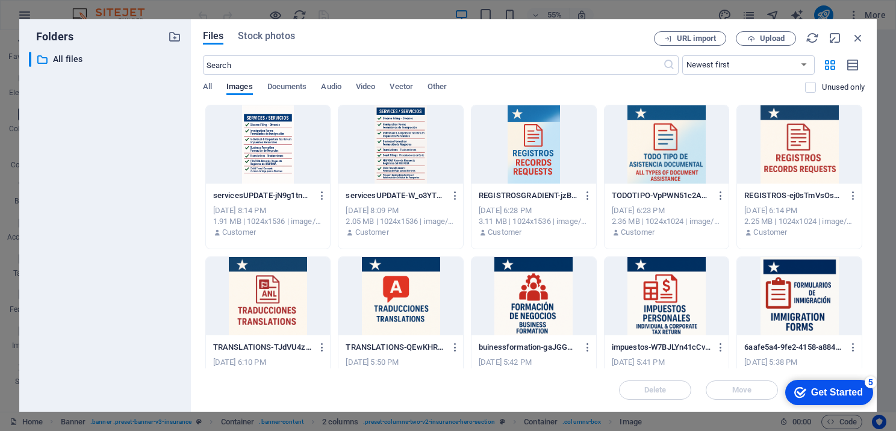
click at [243, 182] on div "Preview Get link Rename Duplicate Download Convert to PDF Move to folder Delete" at bounding box center [448, 219] width 896 height 424
click at [251, 169] on div at bounding box center [268, 144] width 125 height 78
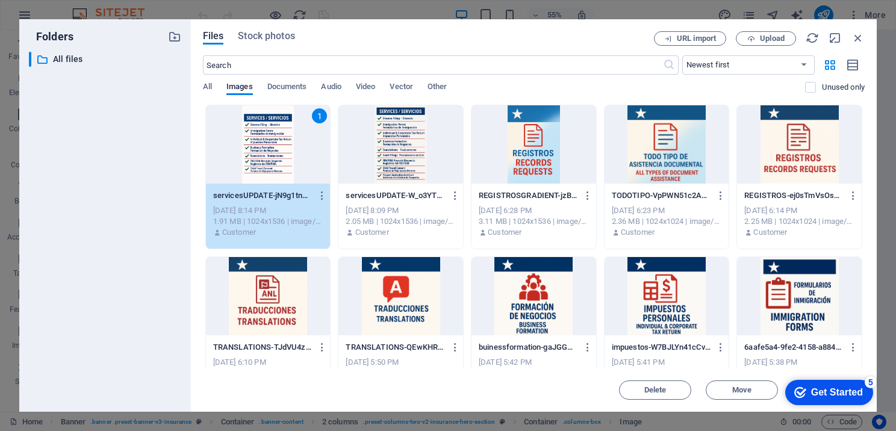
click at [251, 169] on div "1" at bounding box center [268, 144] width 125 height 78
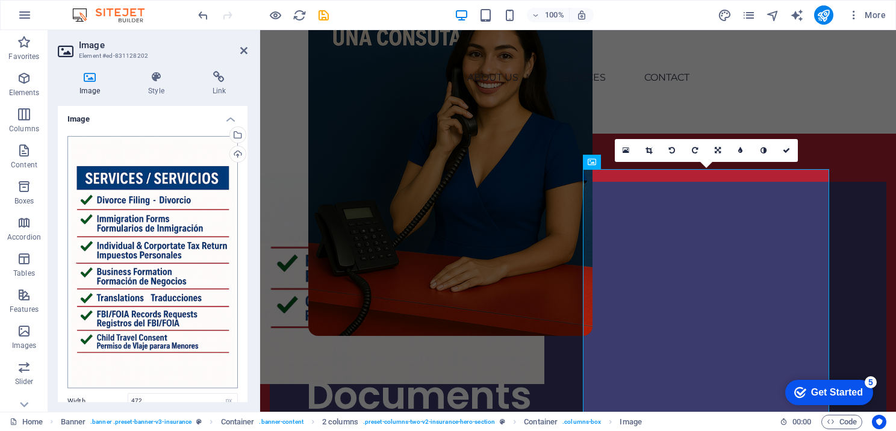
scroll to position [0, 0]
click at [240, 51] on icon at bounding box center [243, 51] width 7 height 10
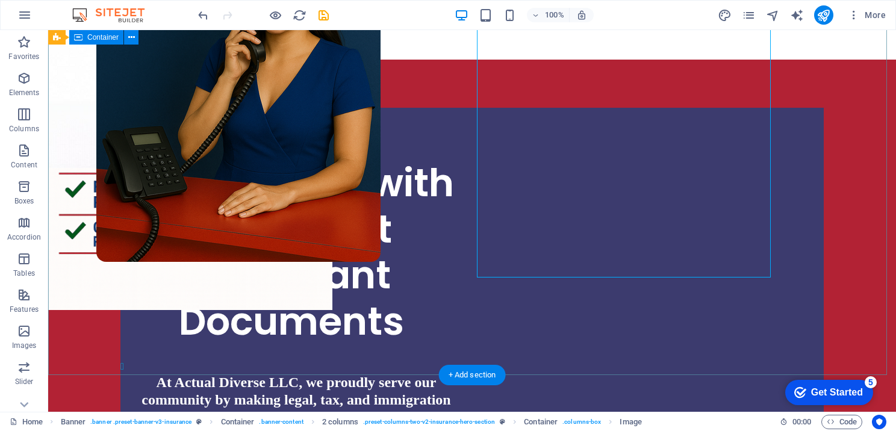
scroll to position [60, 0]
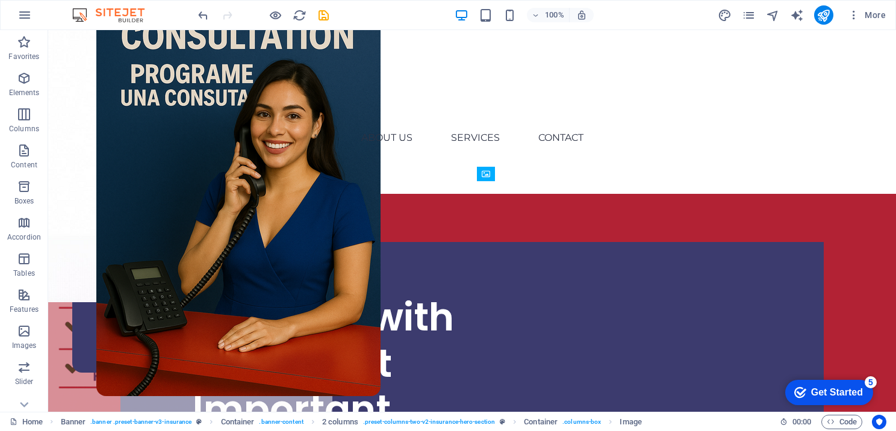
drag, startPoint x: 609, startPoint y: 258, endPoint x: 610, endPoint y: 210, distance: 48.8
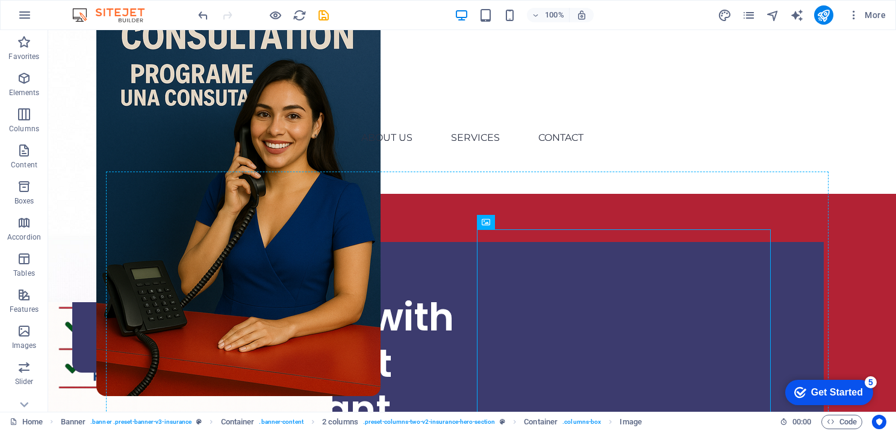
drag, startPoint x: 536, startPoint y: 254, endPoint x: 513, endPoint y: 191, distance: 67.3
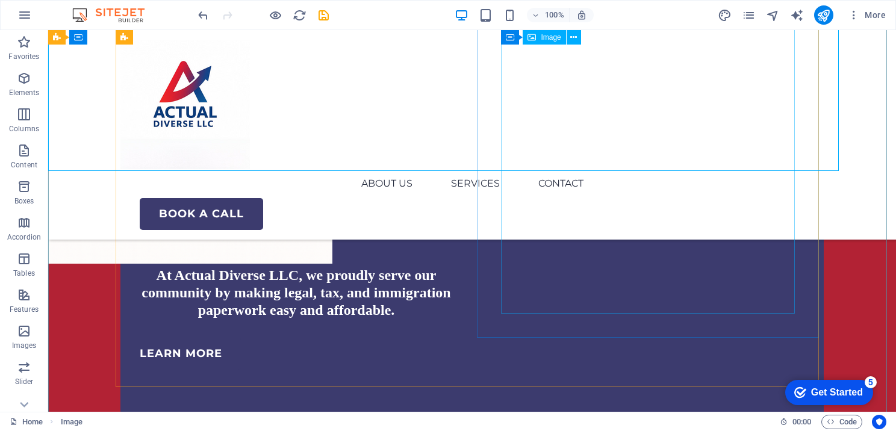
scroll to position [0, 0]
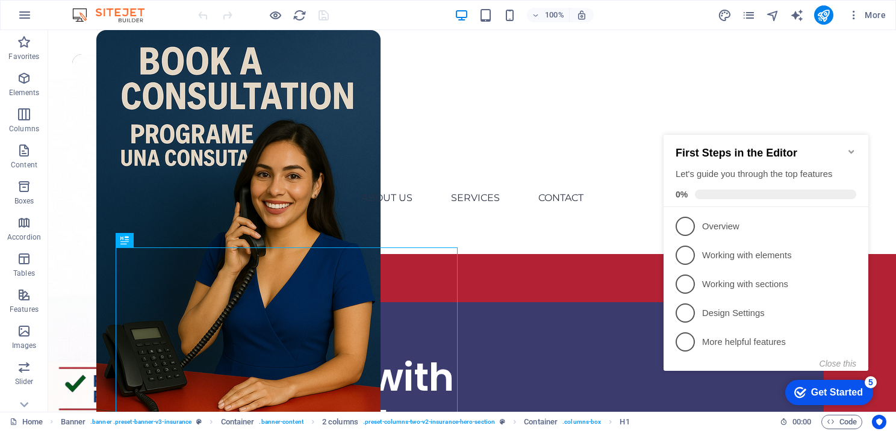
click at [848, 147] on icon "Minimize checklist" at bounding box center [852, 152] width 10 height 10
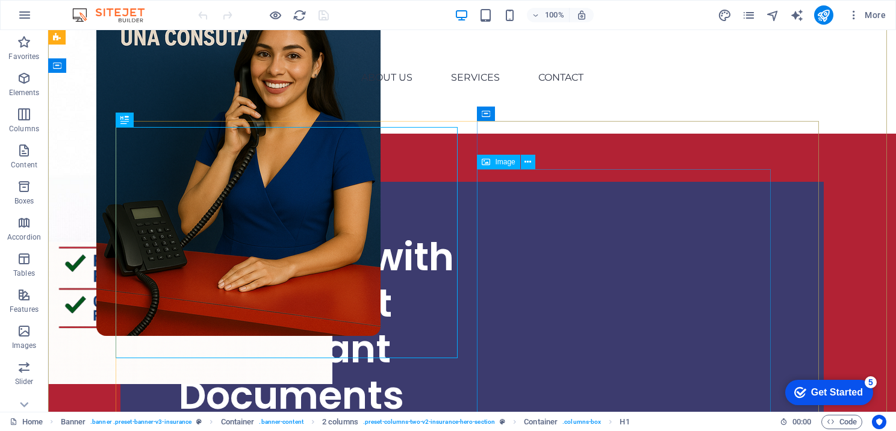
scroll to position [60, 0]
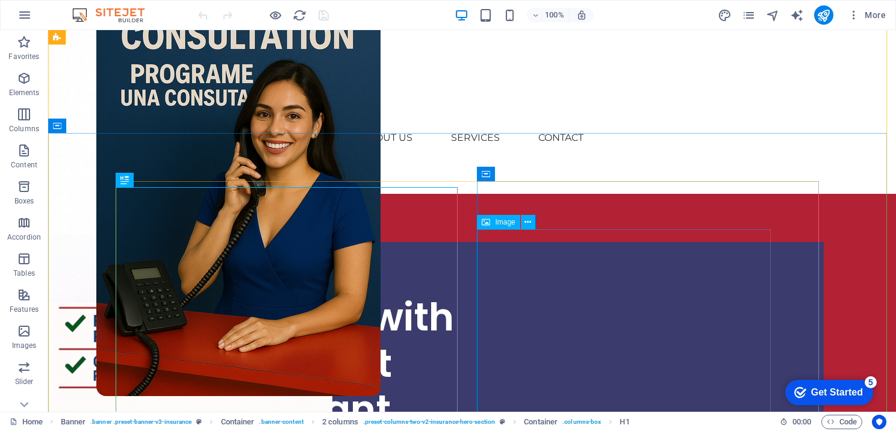
click at [503, 226] on span "Image" at bounding box center [505, 222] width 20 height 7
click at [530, 224] on icon at bounding box center [528, 222] width 7 height 13
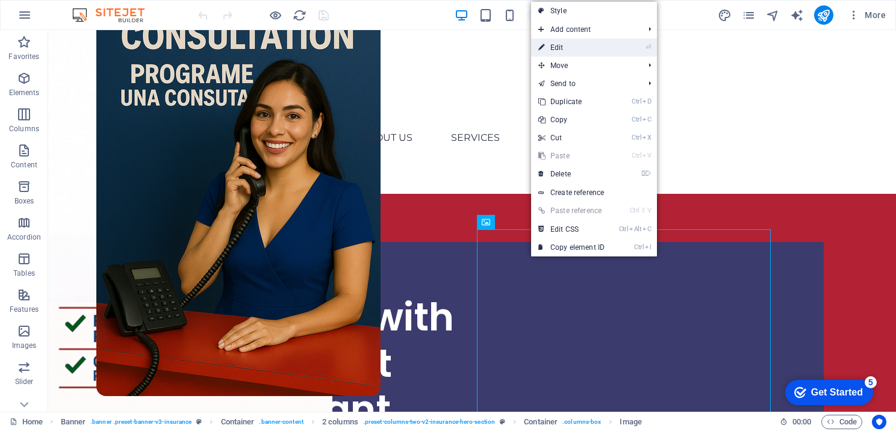
click at [574, 52] on link "⏎ Edit" at bounding box center [571, 48] width 81 height 18
select select "px"
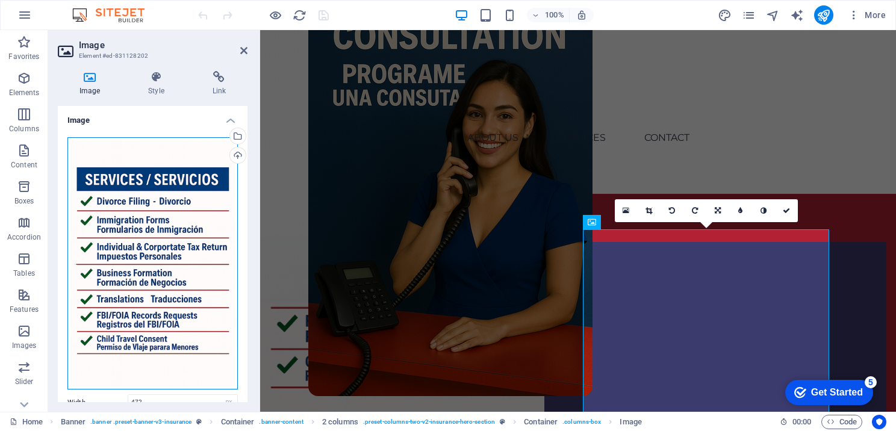
click at [179, 243] on div "Drag files here, click to choose files or select files from Files or our free s…" at bounding box center [152, 263] width 170 height 253
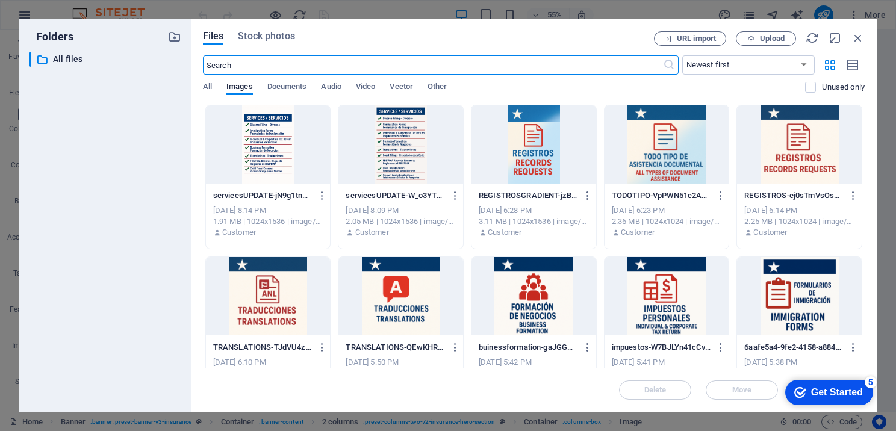
click at [266, 145] on div at bounding box center [268, 144] width 125 height 78
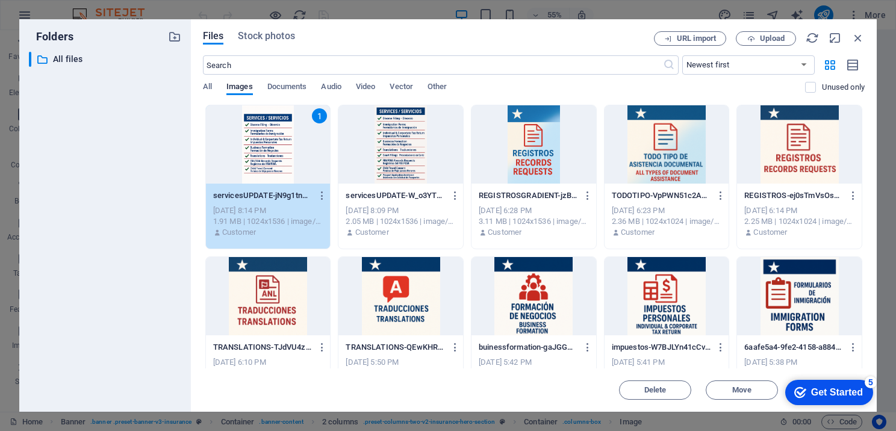
click at [266, 145] on div "1" at bounding box center [268, 144] width 125 height 78
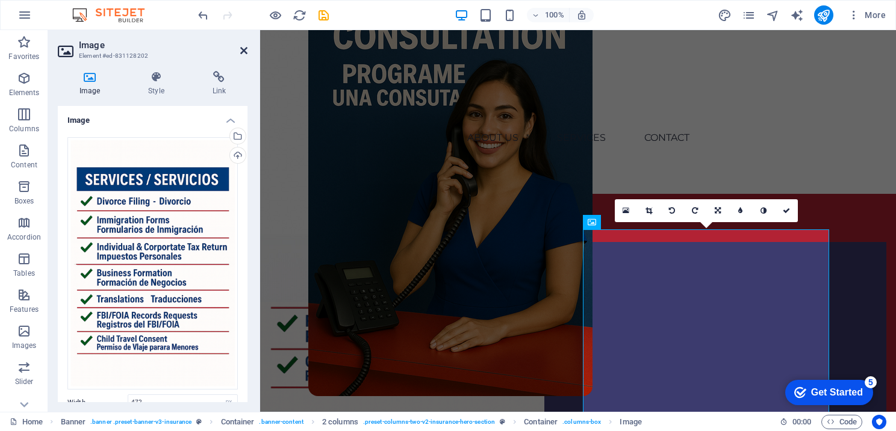
click at [246, 55] on icon at bounding box center [243, 51] width 7 height 10
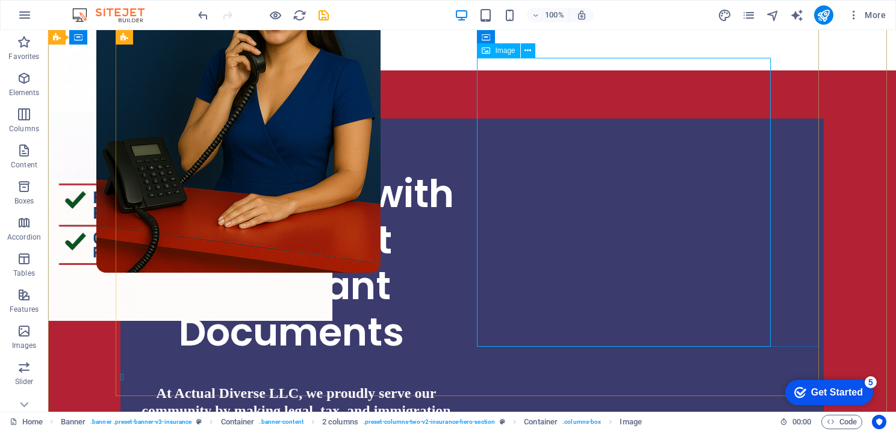
scroll to position [120, 0]
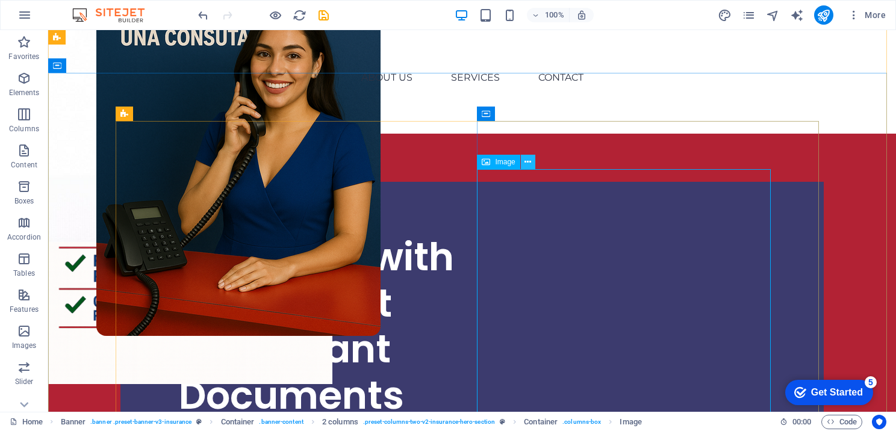
click at [531, 164] on icon at bounding box center [528, 162] width 7 height 13
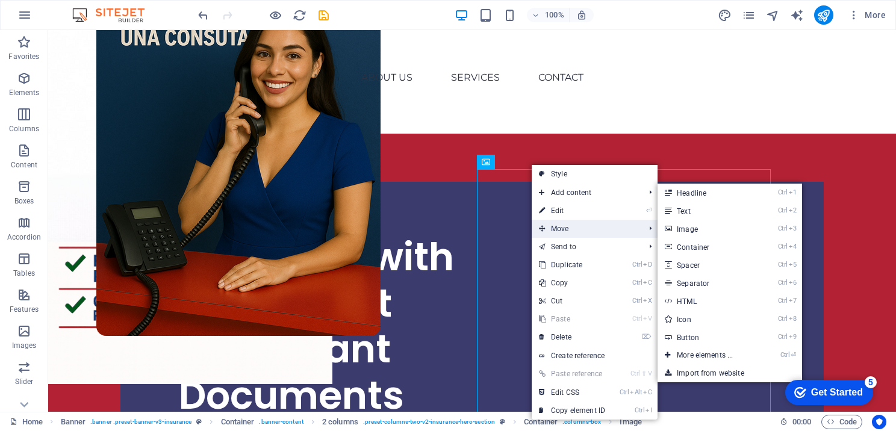
click at [558, 220] on span "Move" at bounding box center [586, 229] width 108 height 18
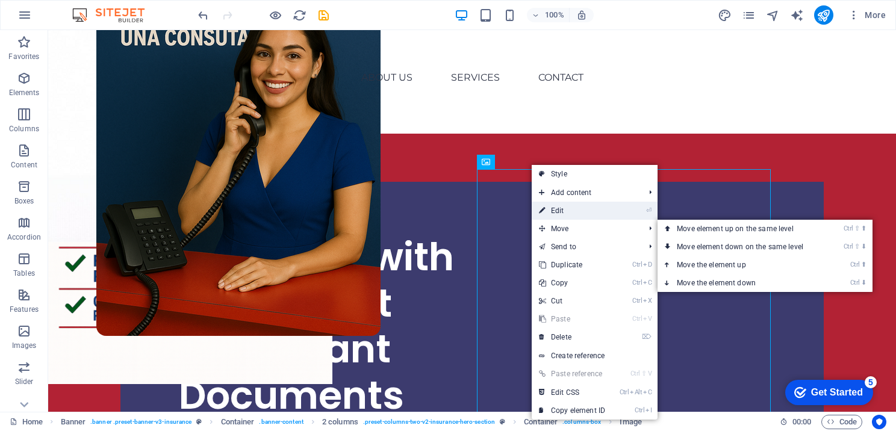
click at [561, 214] on link "⏎ Edit" at bounding box center [572, 211] width 81 height 18
select select "px"
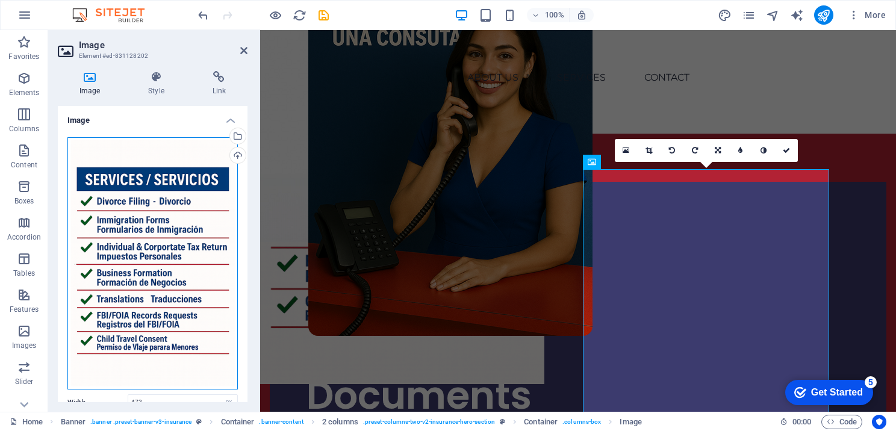
click at [195, 186] on div "Drag files here, click to choose files or select files from Files or our free s…" at bounding box center [152, 263] width 170 height 253
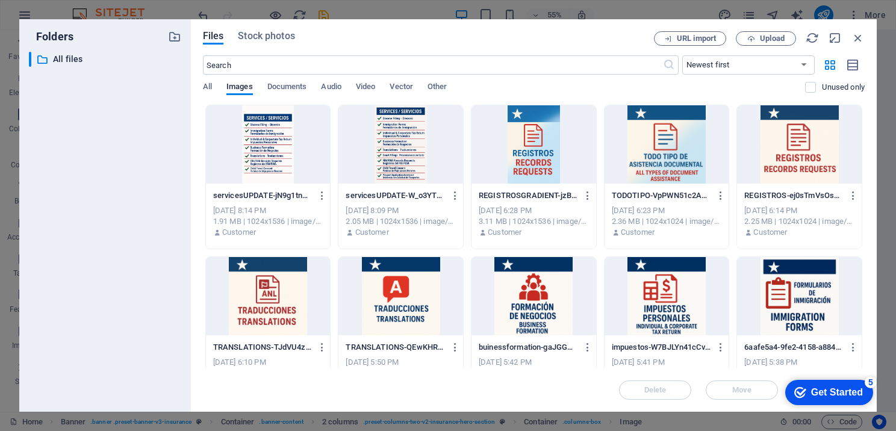
click at [296, 142] on div at bounding box center [268, 144] width 125 height 78
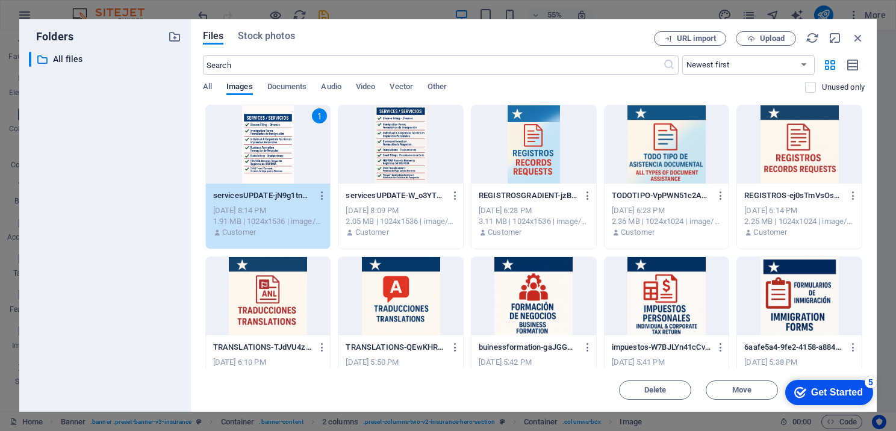
click at [296, 142] on div "1" at bounding box center [268, 144] width 125 height 78
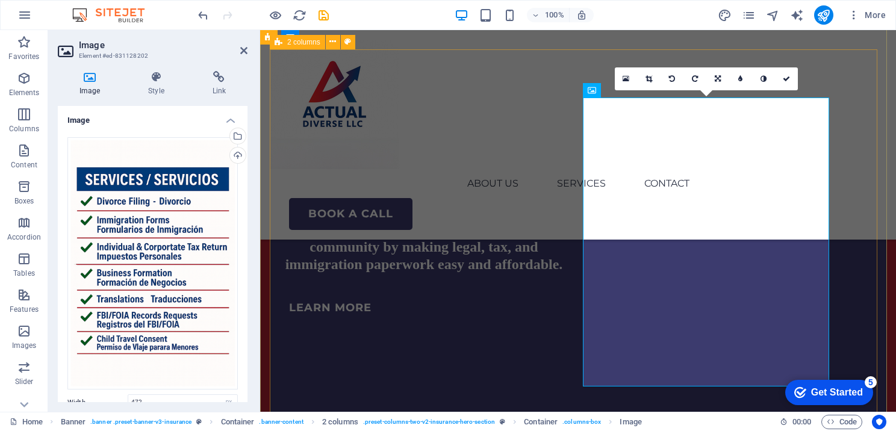
scroll to position [301, 0]
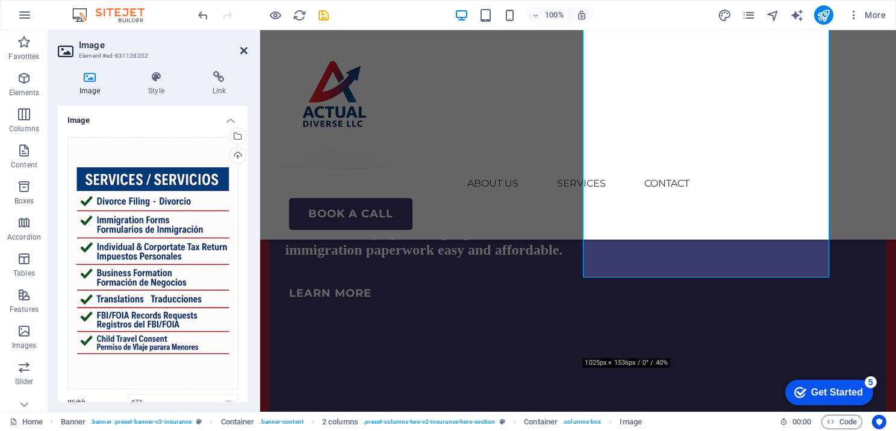
click at [244, 52] on icon at bounding box center [243, 51] width 7 height 10
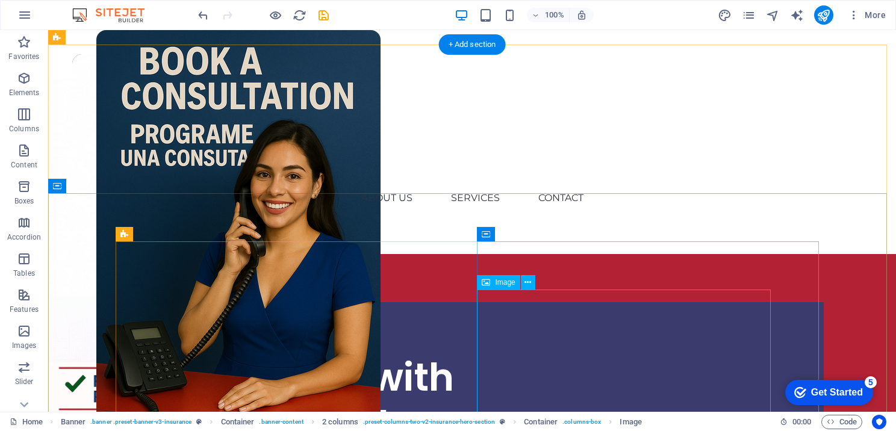
scroll to position [120, 0]
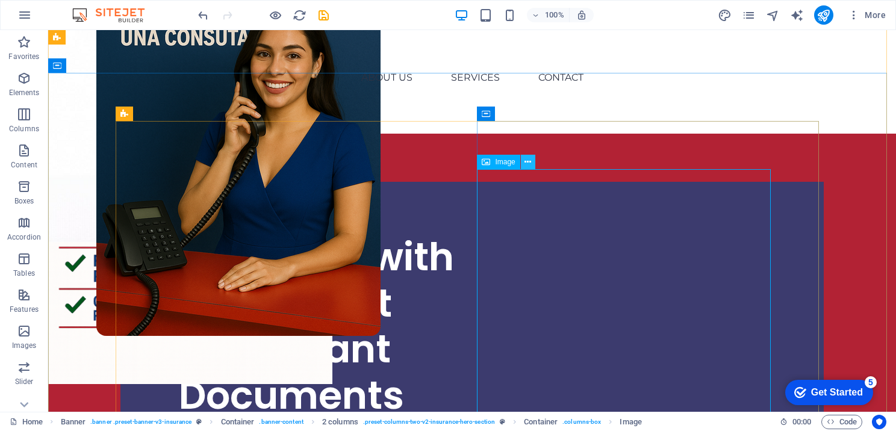
click at [525, 164] on icon at bounding box center [528, 162] width 7 height 13
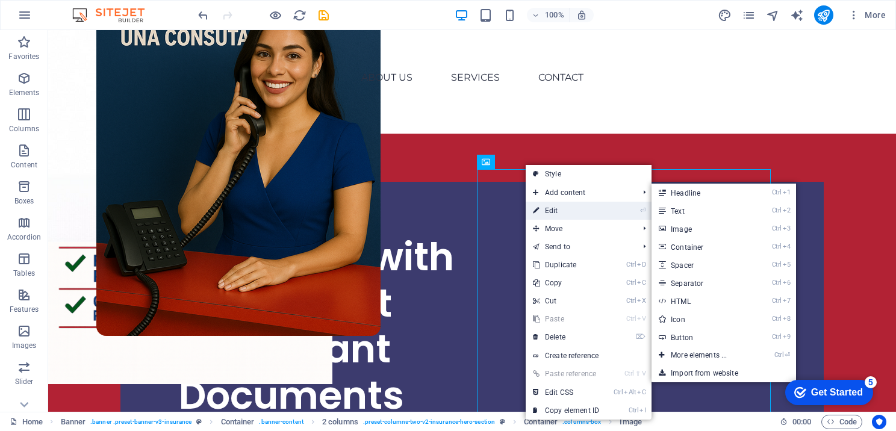
click at [569, 202] on link "⏎ Edit" at bounding box center [566, 211] width 81 height 18
select select "px"
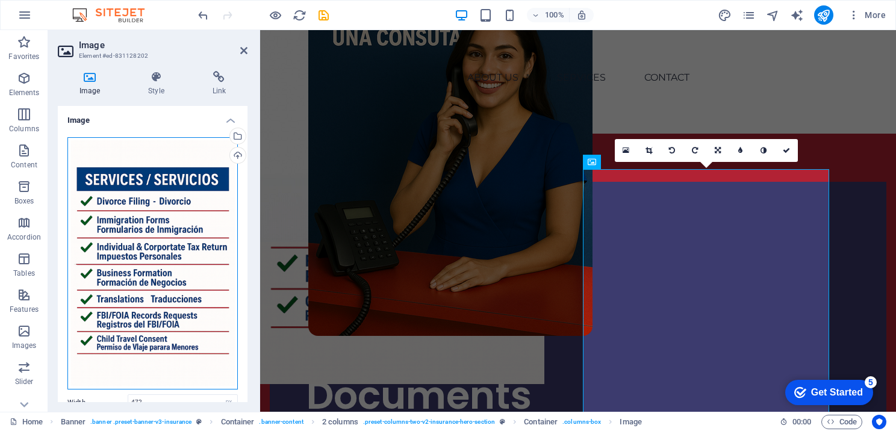
click at [164, 228] on div "Drag files here, click to choose files or select files from Files or our free s…" at bounding box center [152, 263] width 170 height 253
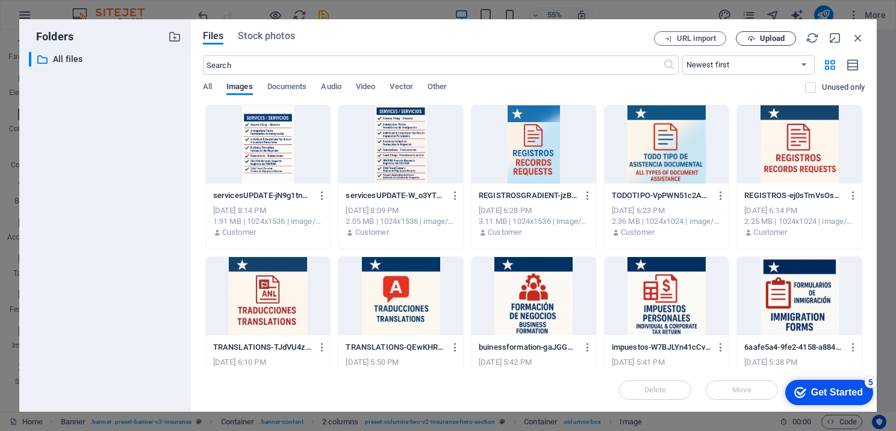
click at [770, 36] on span "Upload" at bounding box center [772, 38] width 25 height 7
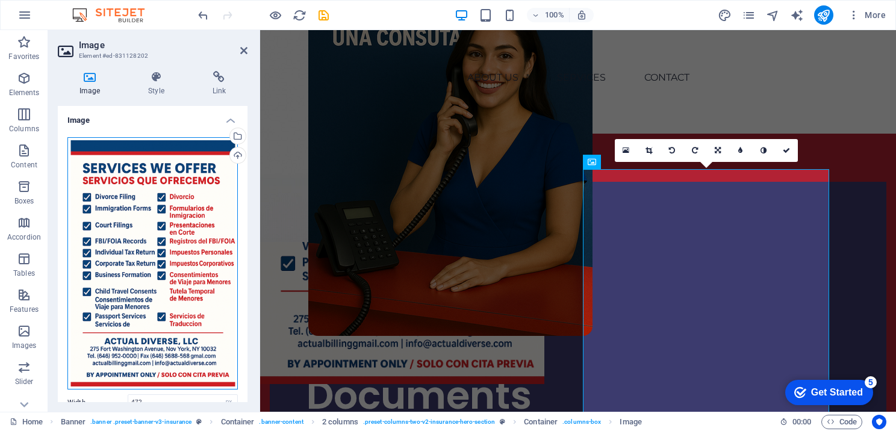
click at [187, 227] on div "Drag files here, click to choose files or select files from Files or our free s…" at bounding box center [152, 263] width 170 height 253
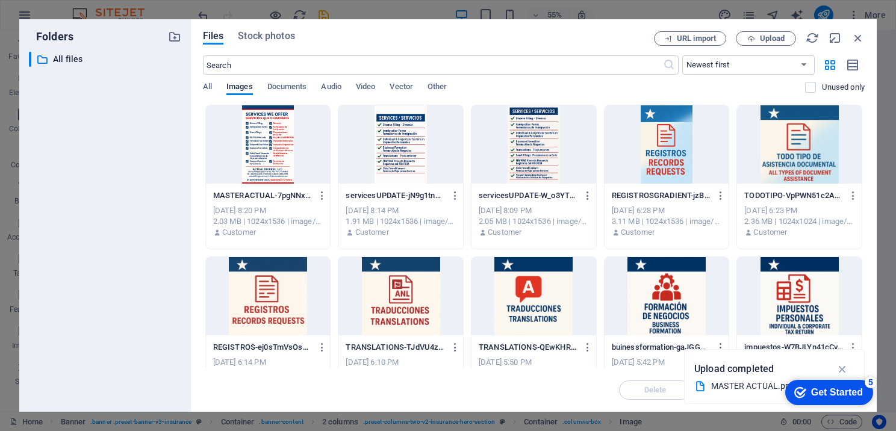
click at [263, 173] on div at bounding box center [268, 144] width 125 height 78
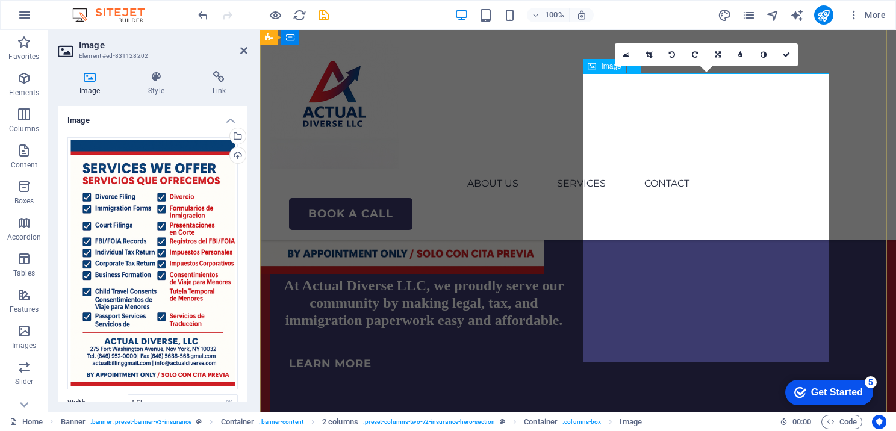
scroll to position [301, 0]
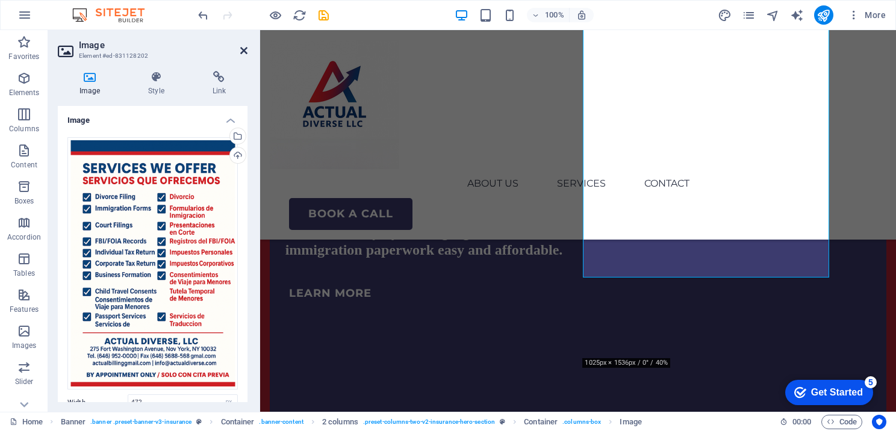
click at [241, 49] on icon at bounding box center [243, 51] width 7 height 10
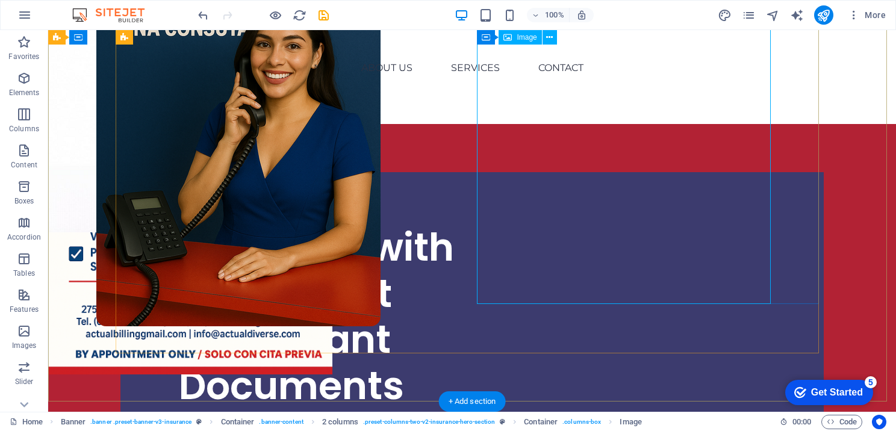
scroll to position [120, 0]
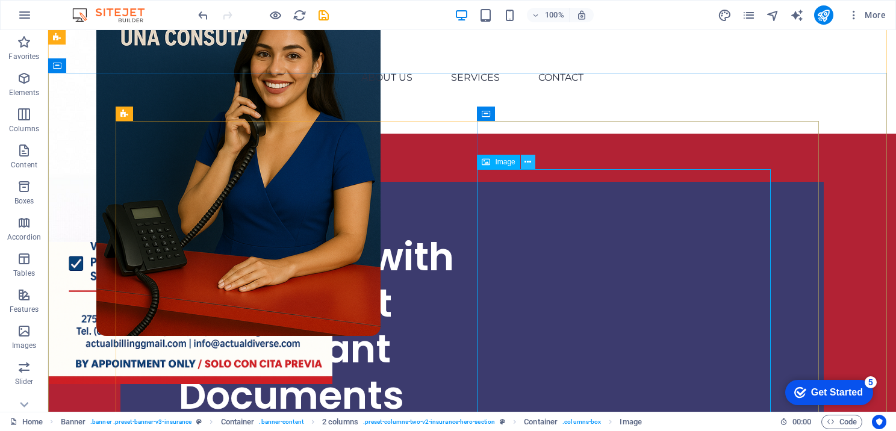
click at [528, 164] on icon at bounding box center [528, 162] width 7 height 13
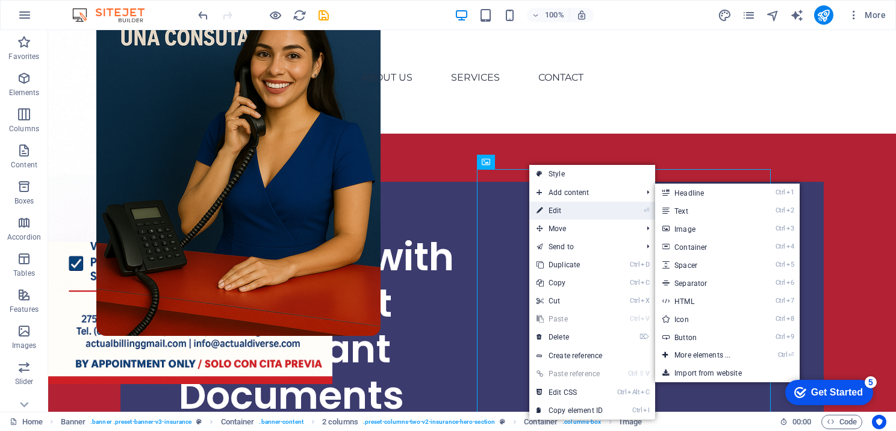
click at [564, 207] on link "⏎ Edit" at bounding box center [569, 211] width 81 height 18
select select "px"
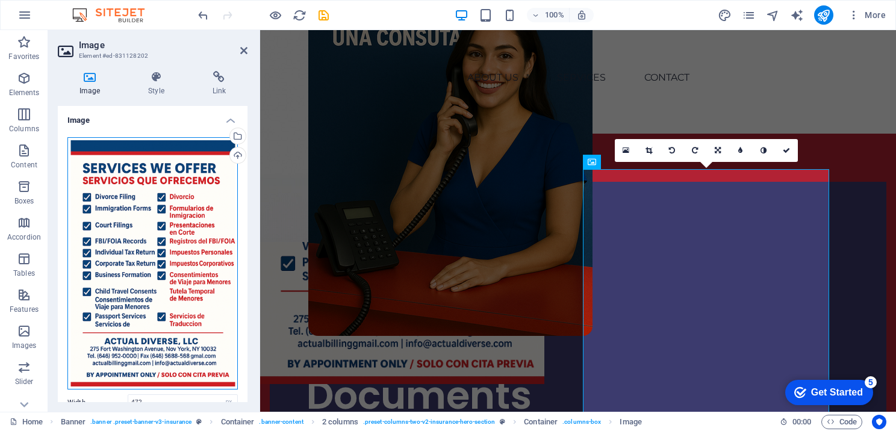
click at [180, 238] on div "Drag files here, click to choose files or select files from Files or our free s…" at bounding box center [152, 263] width 170 height 253
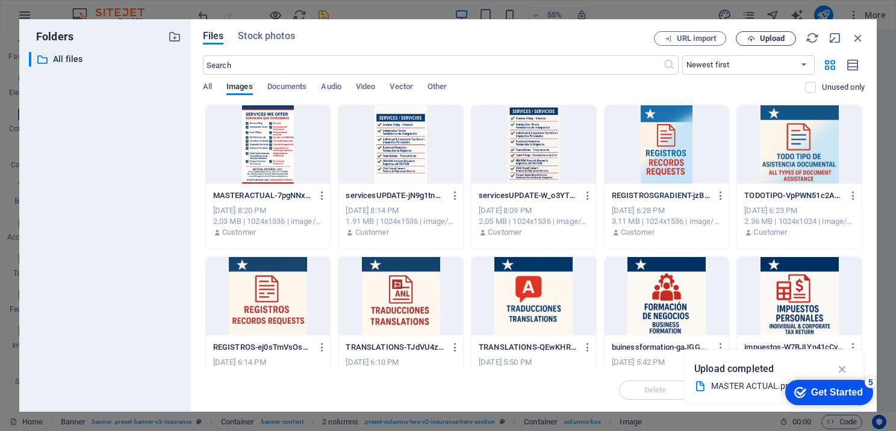
click at [779, 42] on span "Upload" at bounding box center [772, 38] width 25 height 7
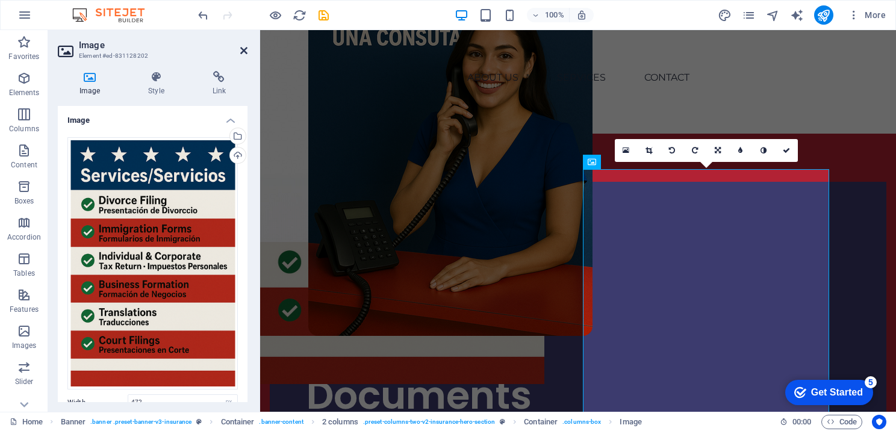
click at [246, 55] on icon at bounding box center [243, 51] width 7 height 10
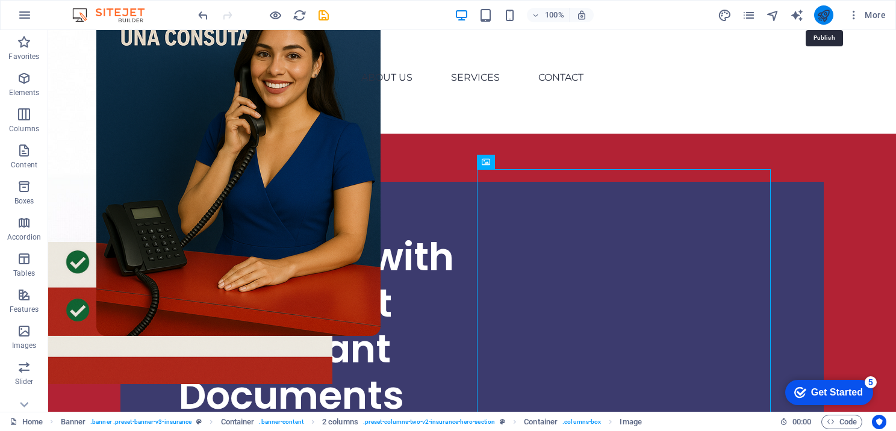
click at [823, 17] on icon "publish" at bounding box center [824, 15] width 14 height 14
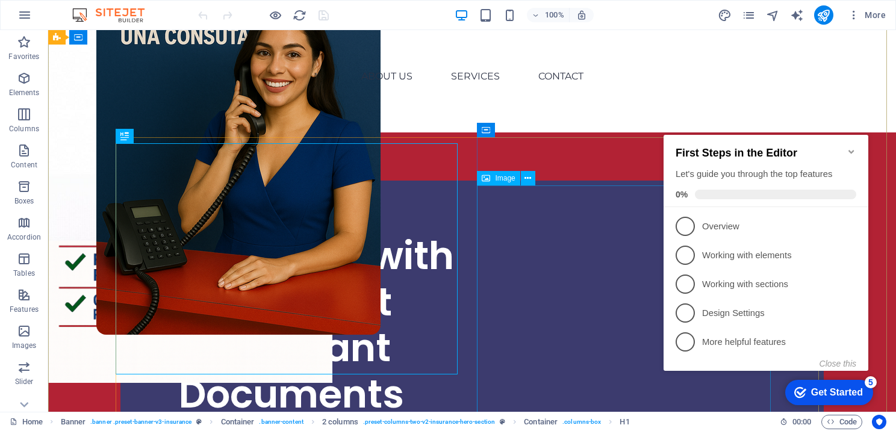
scroll to position [60, 0]
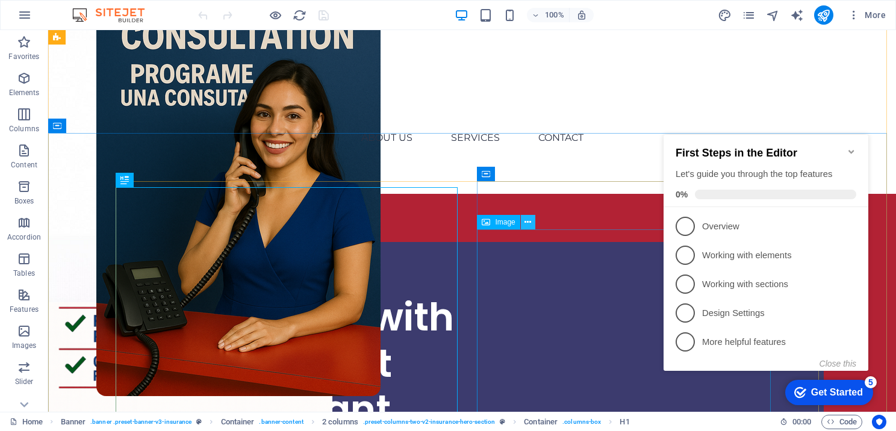
click at [528, 226] on icon at bounding box center [528, 222] width 7 height 13
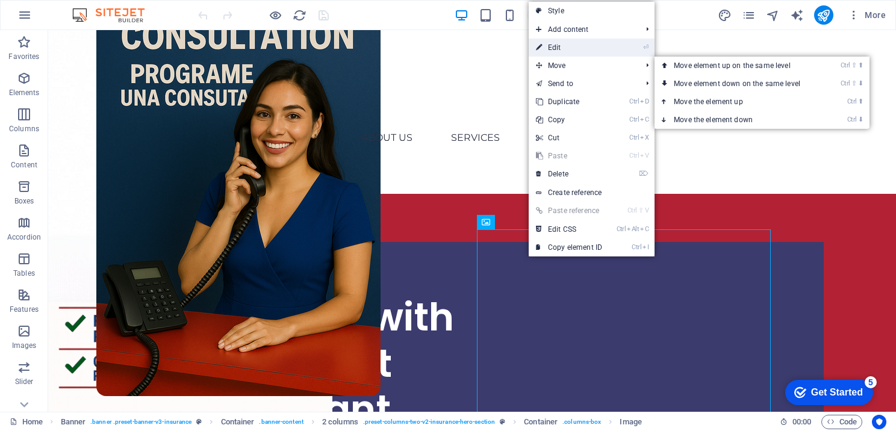
click at [555, 50] on link "⏎ Edit" at bounding box center [569, 48] width 81 height 18
select select "px"
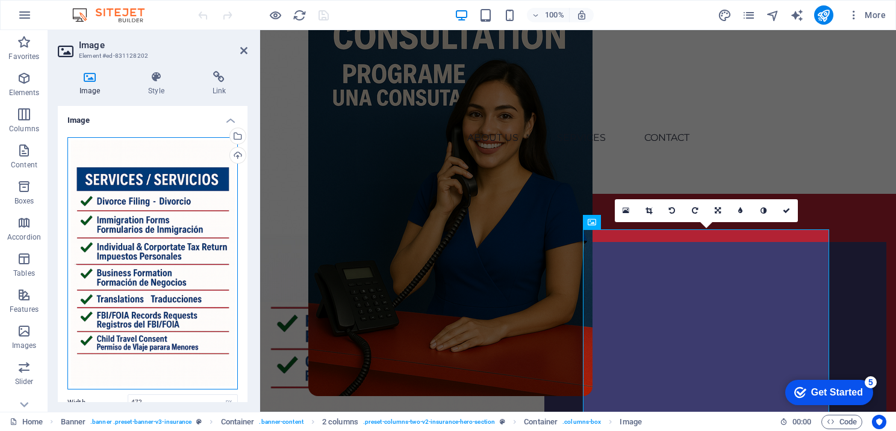
click at [159, 236] on div "Drag files here, click to choose files or select files from Files or our free s…" at bounding box center [152, 263] width 170 height 253
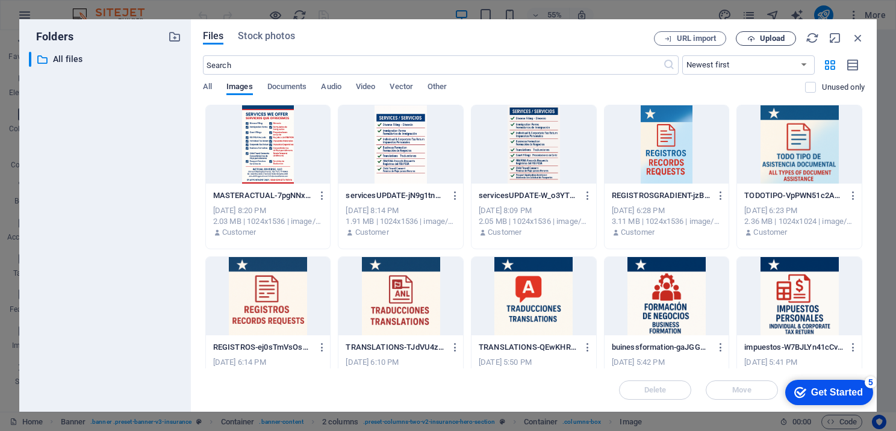
click at [783, 39] on span "Upload" at bounding box center [772, 38] width 25 height 7
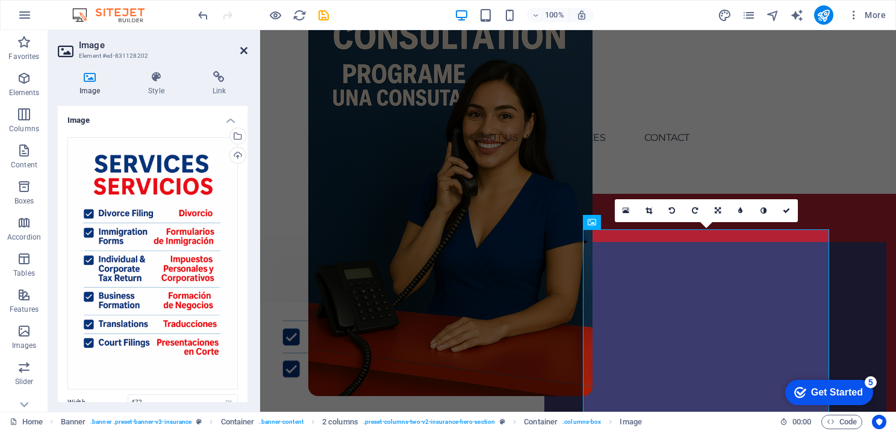
click at [242, 51] on icon at bounding box center [243, 51] width 7 height 10
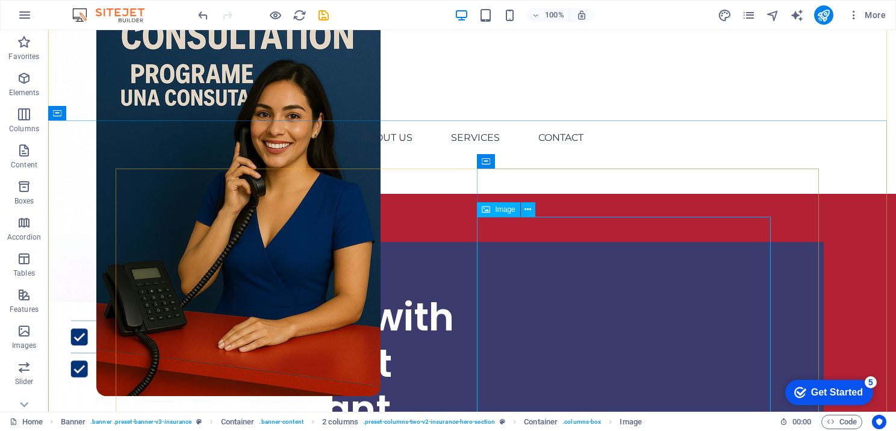
scroll to position [241, 0]
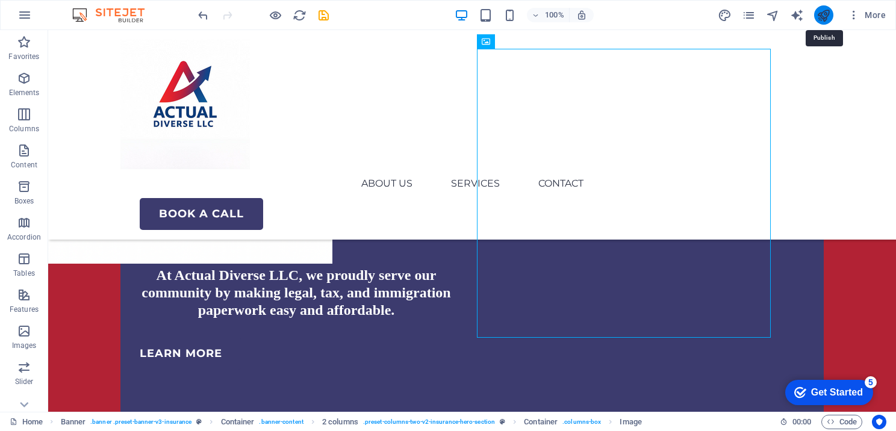
click at [828, 12] on icon "publish" at bounding box center [824, 15] width 14 height 14
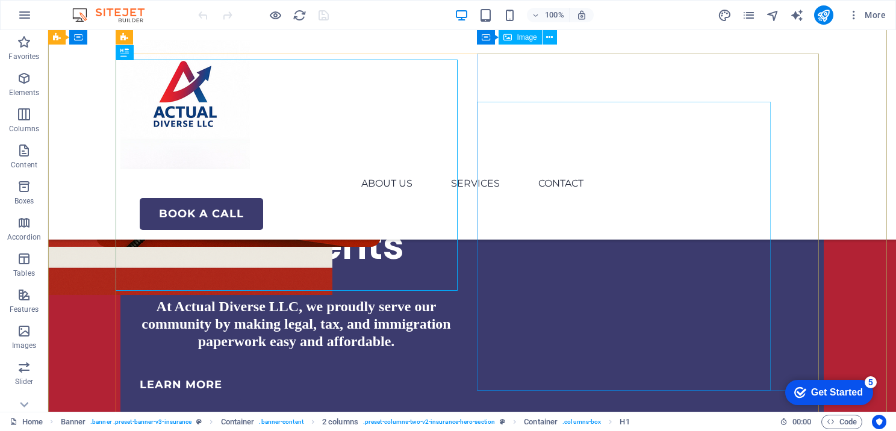
scroll to position [181, 0]
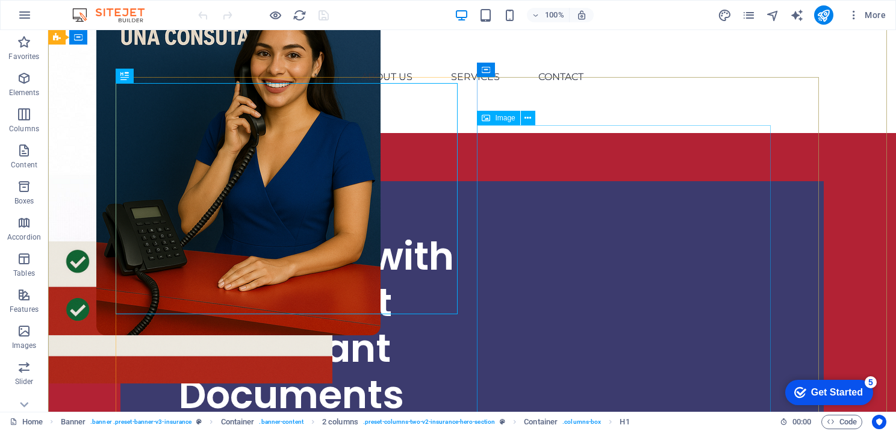
scroll to position [60, 0]
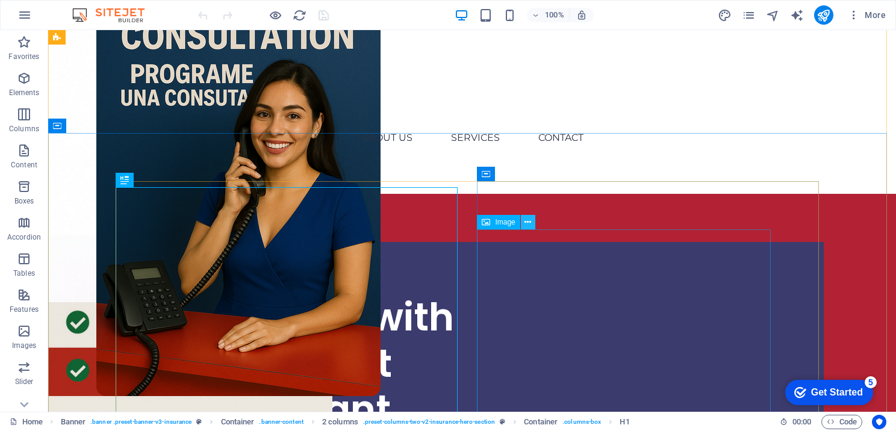
click at [526, 222] on icon at bounding box center [528, 222] width 7 height 13
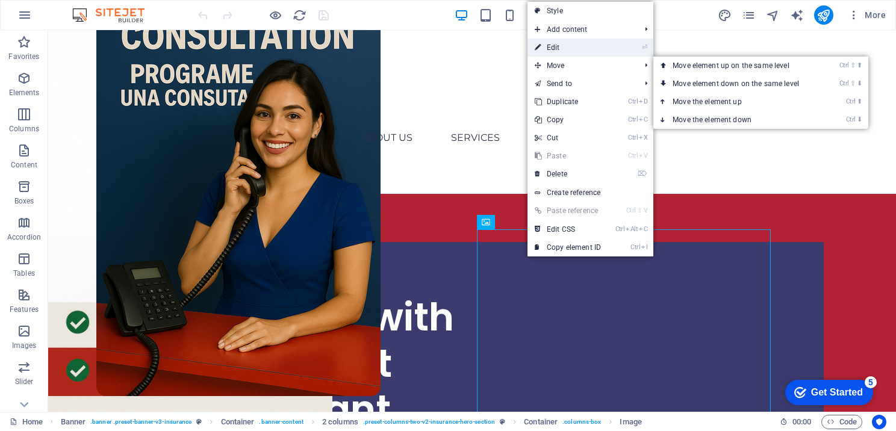
click at [555, 43] on link "⏎ Edit" at bounding box center [568, 48] width 81 height 18
select select "px"
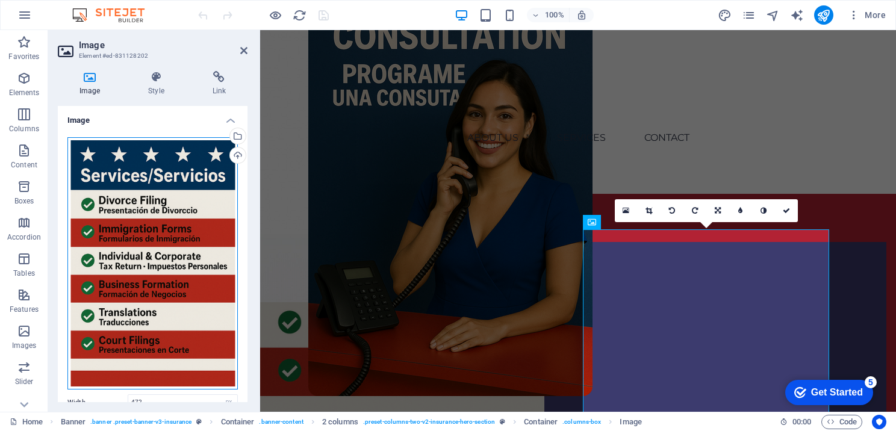
click at [178, 202] on div "Drag files here, click to choose files or select files from Files or our free s…" at bounding box center [152, 263] width 170 height 253
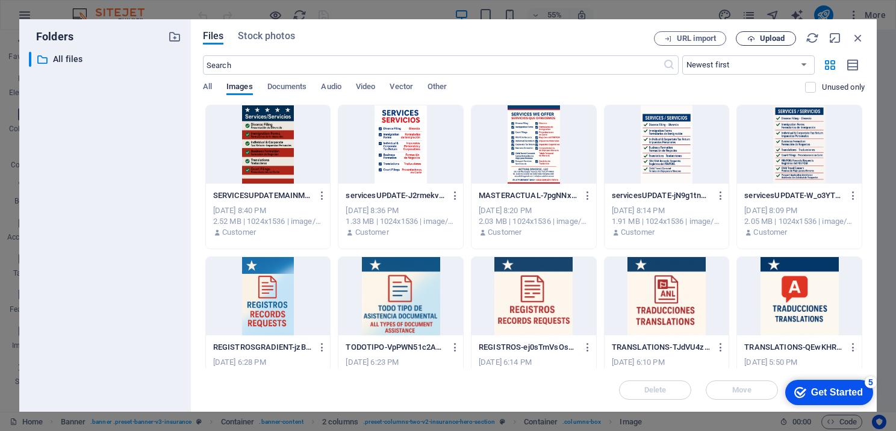
click at [785, 33] on button "Upload" at bounding box center [766, 38] width 60 height 14
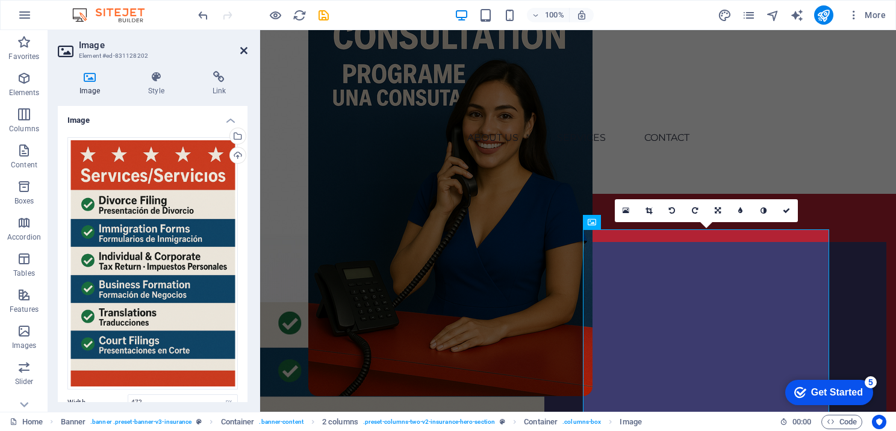
click at [242, 46] on icon at bounding box center [243, 51] width 7 height 10
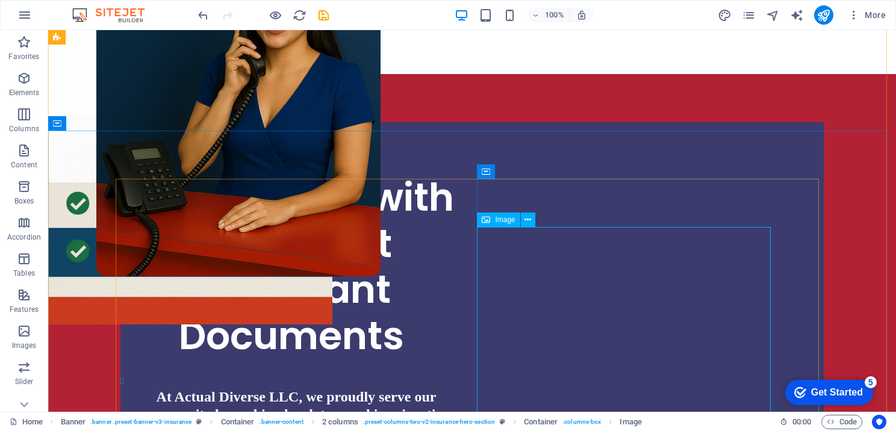
scroll to position [241, 0]
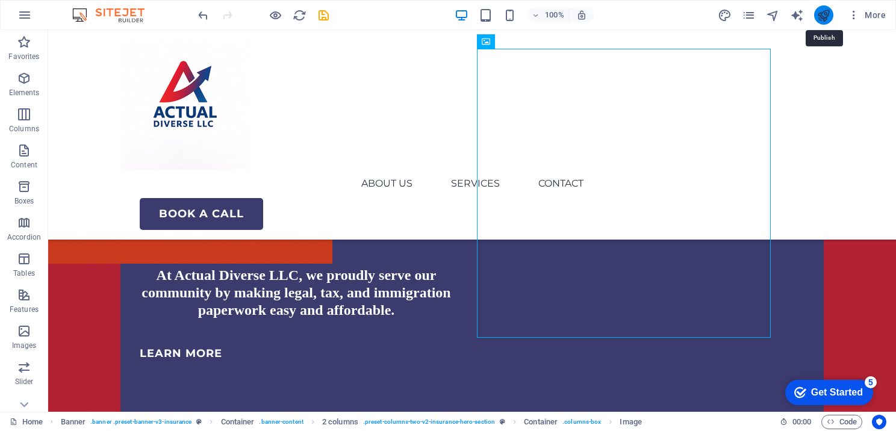
click at [819, 18] on icon "publish" at bounding box center [824, 15] width 14 height 14
